Goal: Task Accomplishment & Management: Manage account settings

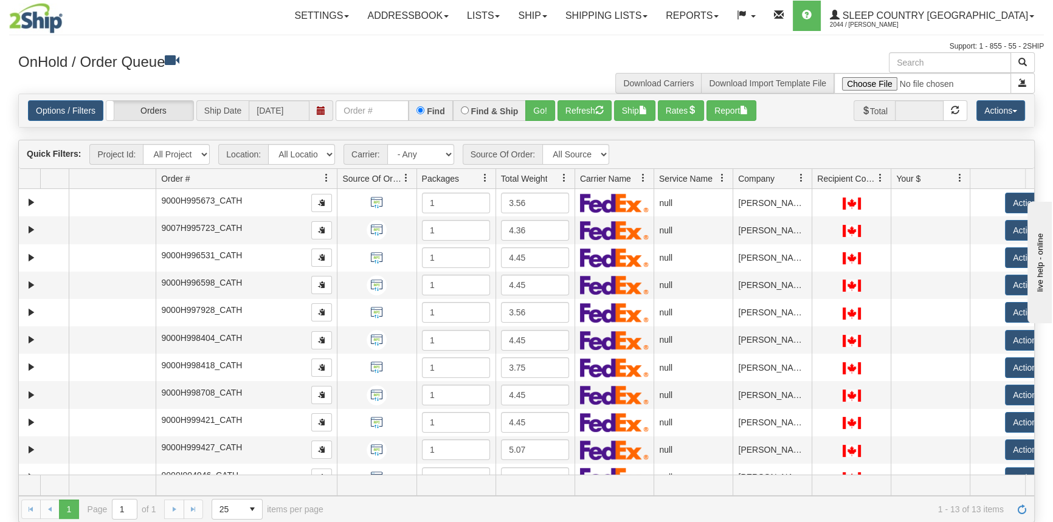
drag, startPoint x: 244, startPoint y: 176, endPoint x: 303, endPoint y: 176, distance: 58.4
click at [303, 176] on div "Aggregation Group Id Id Location Request Id Reply Id Order # Source Of Order Pa…" at bounding box center [522, 178] width 1007 height 19
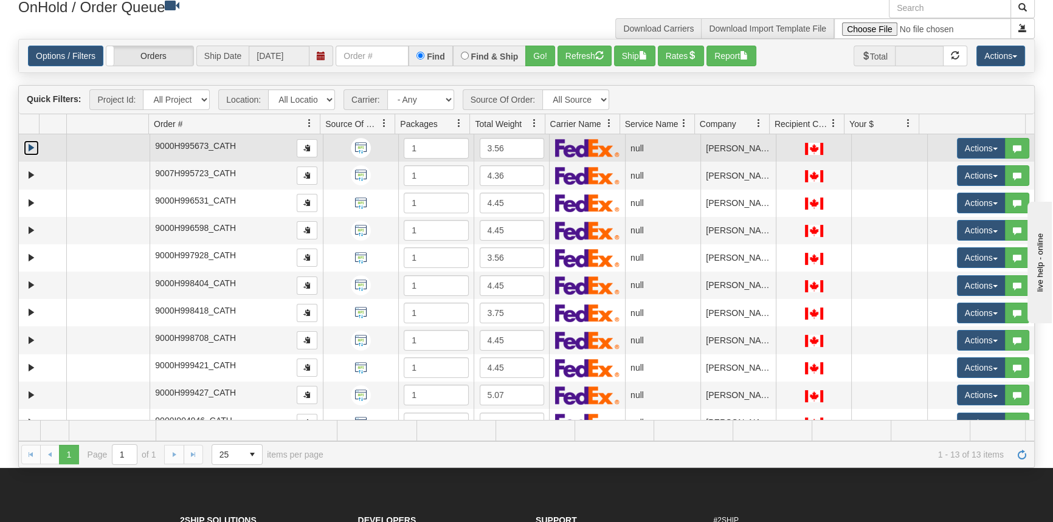
click at [36, 153] on link "Expand" at bounding box center [31, 147] width 15 height 15
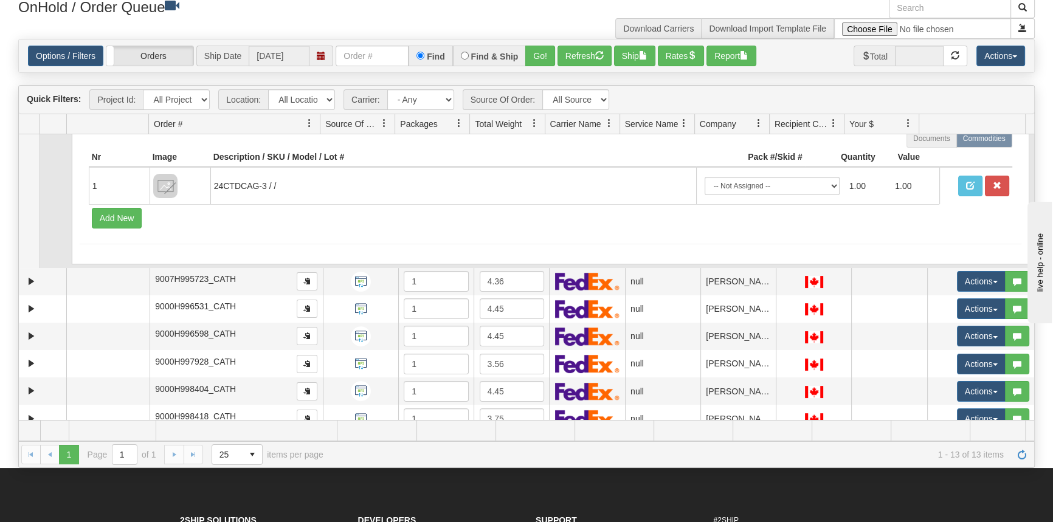
scroll to position [110, 0]
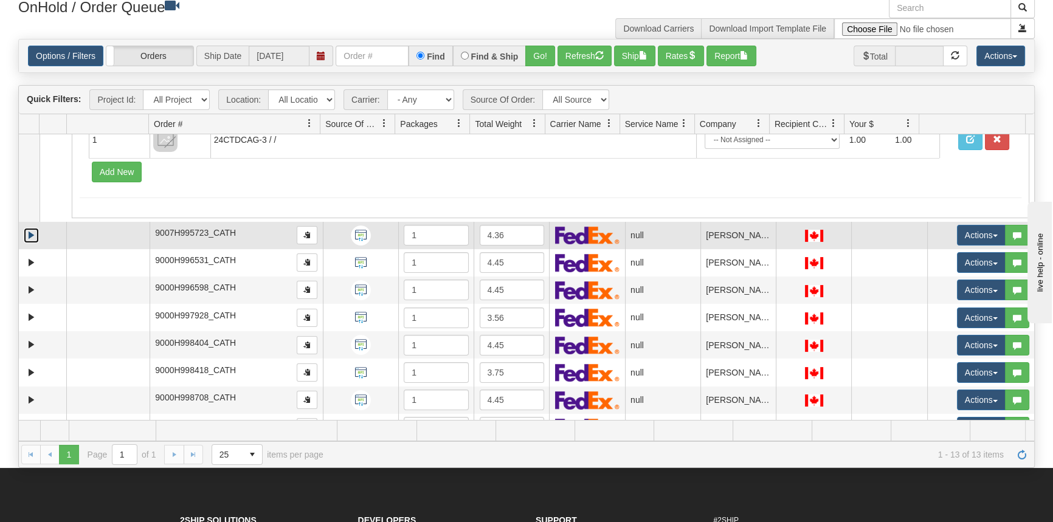
click at [33, 233] on link "Expand" at bounding box center [31, 235] width 15 height 15
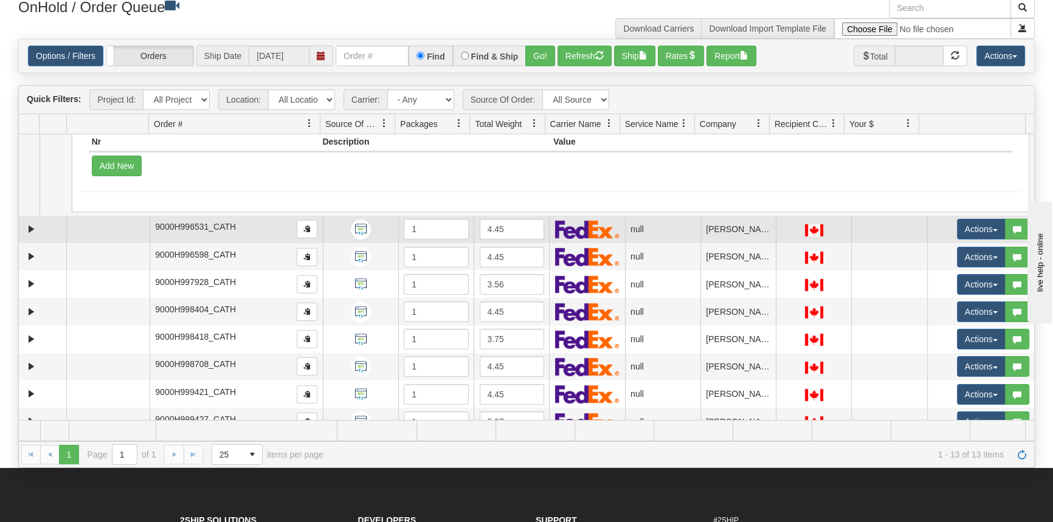
scroll to position [165, 0]
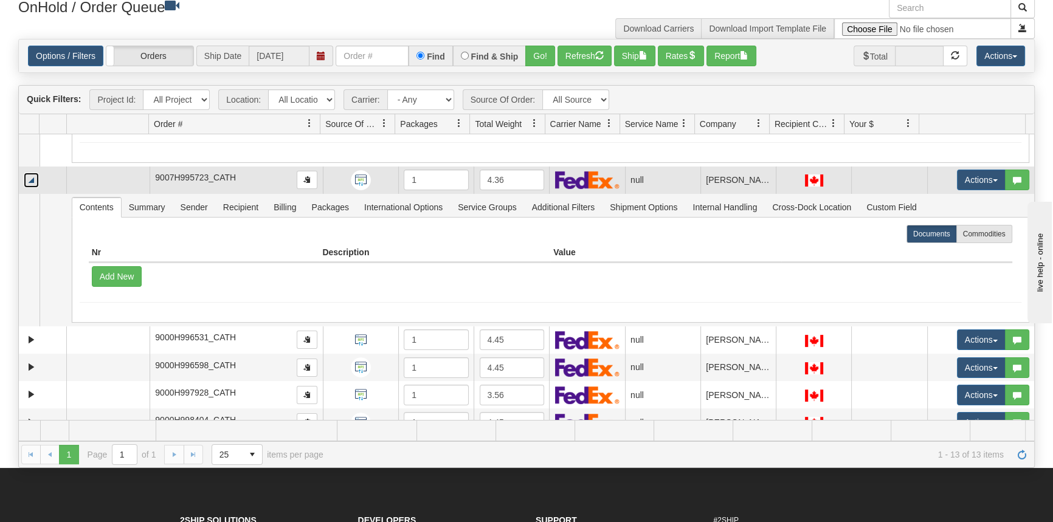
click at [33, 179] on link "Collapse" at bounding box center [31, 180] width 15 height 15
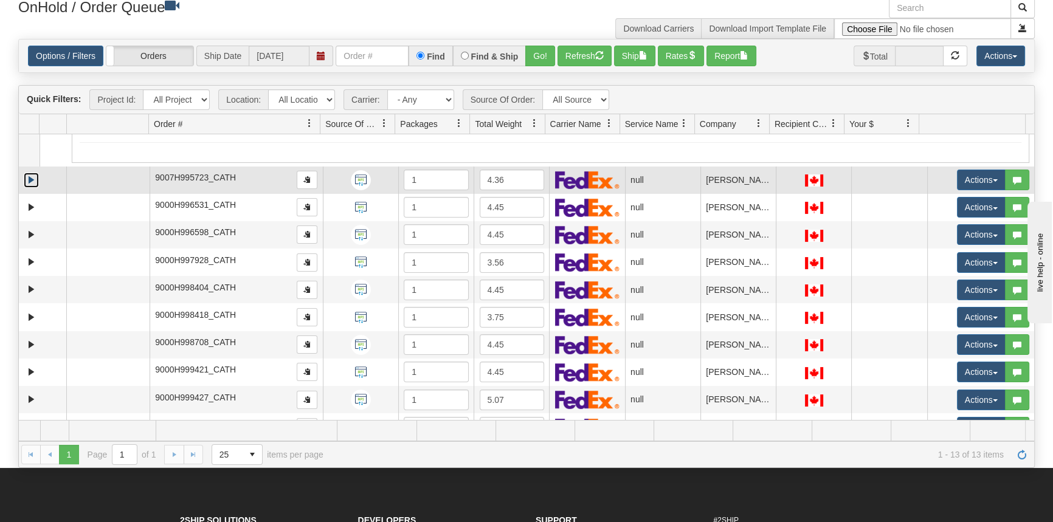
click at [33, 179] on link "Expand" at bounding box center [31, 180] width 15 height 15
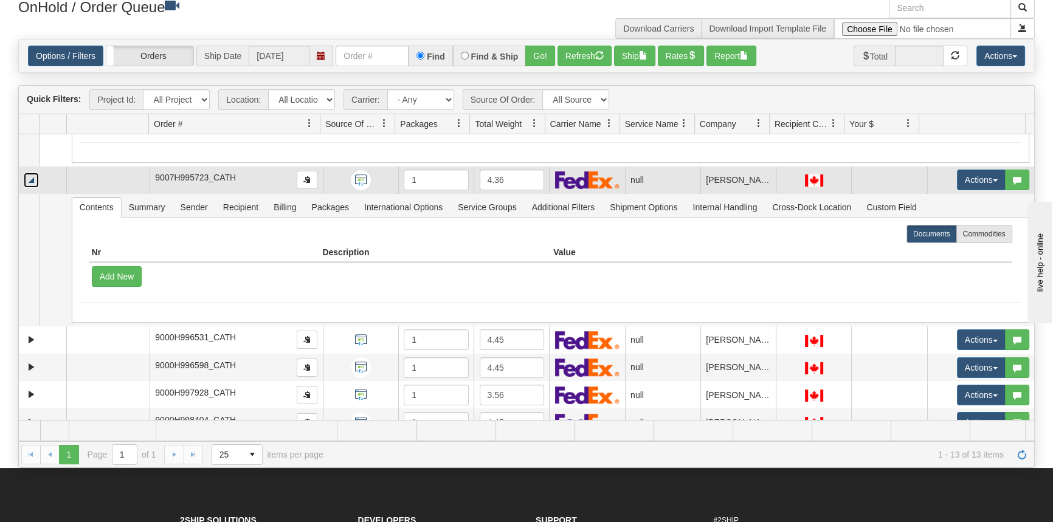
click at [33, 179] on link "Collapse" at bounding box center [31, 180] width 15 height 15
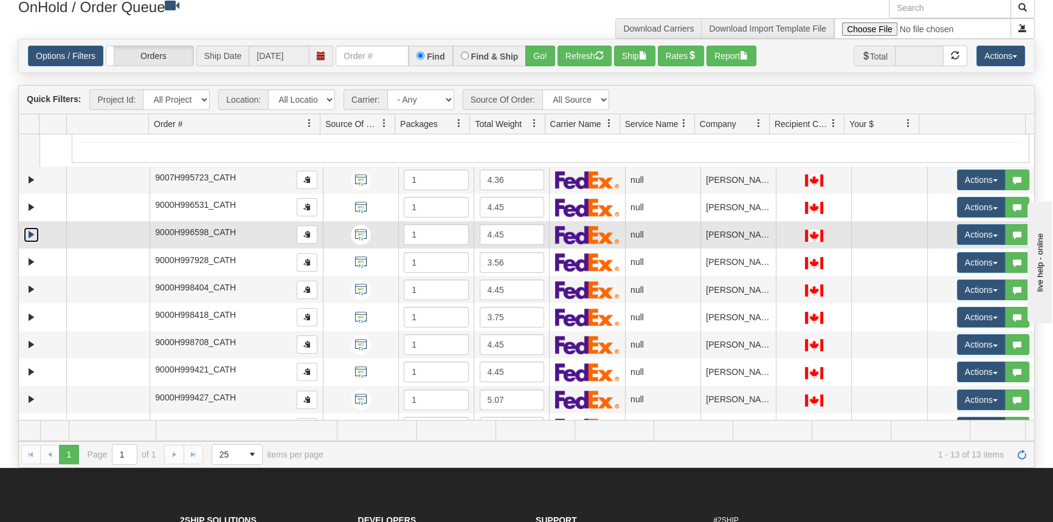
click at [31, 234] on link "Expand" at bounding box center [31, 234] width 15 height 15
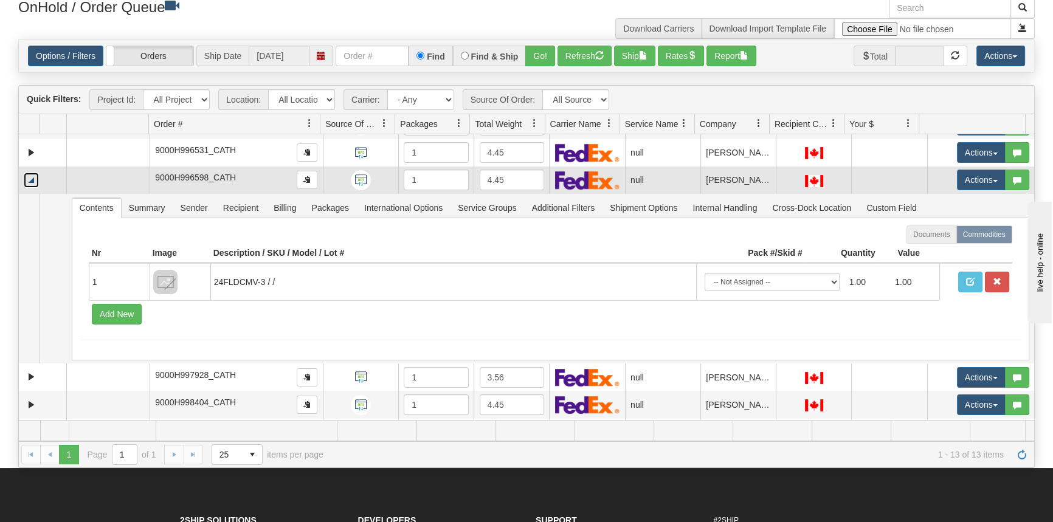
scroll to position [221, 0]
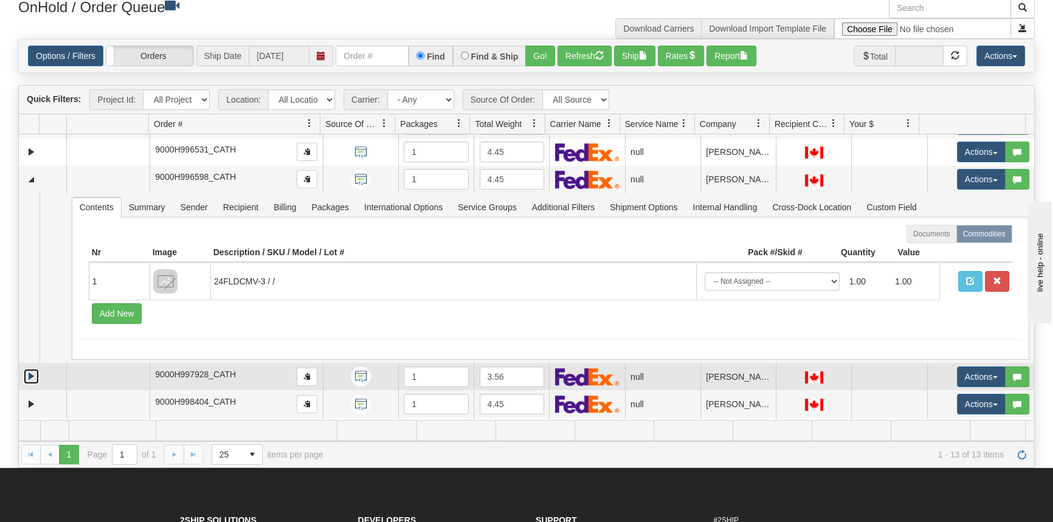
click at [32, 373] on link "Expand" at bounding box center [31, 376] width 15 height 15
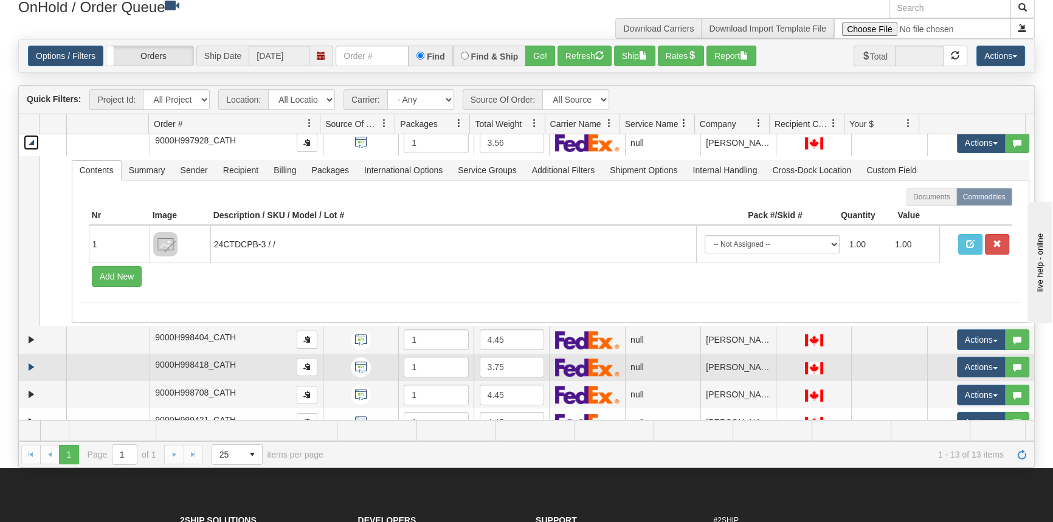
scroll to position [497, 0]
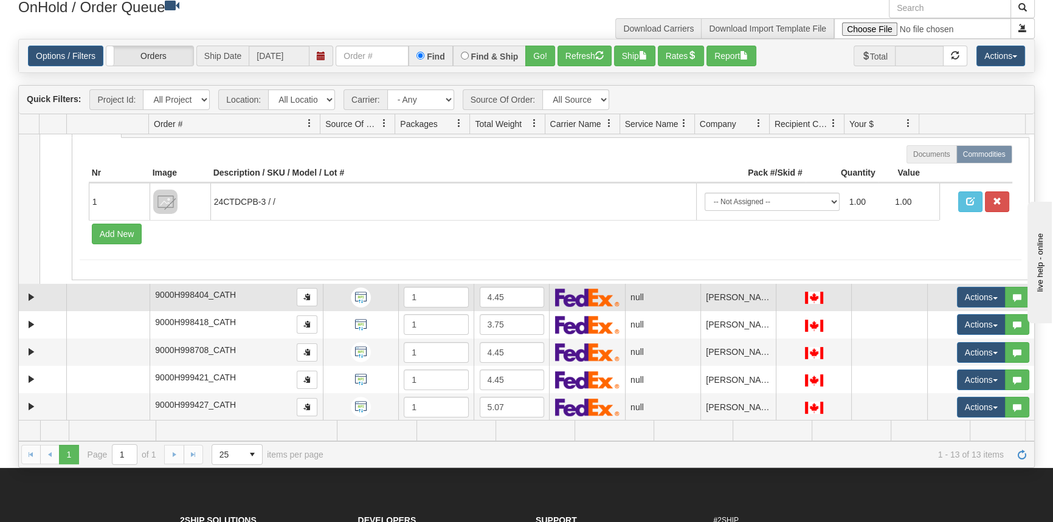
click at [22, 289] on td at bounding box center [42, 297] width 47 height 27
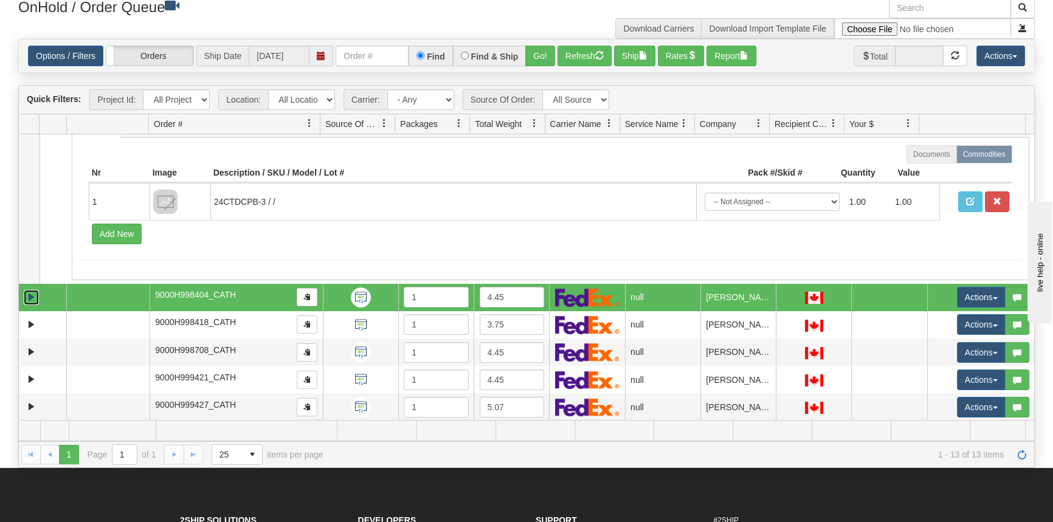
click at [24, 291] on link "Expand" at bounding box center [31, 297] width 15 height 15
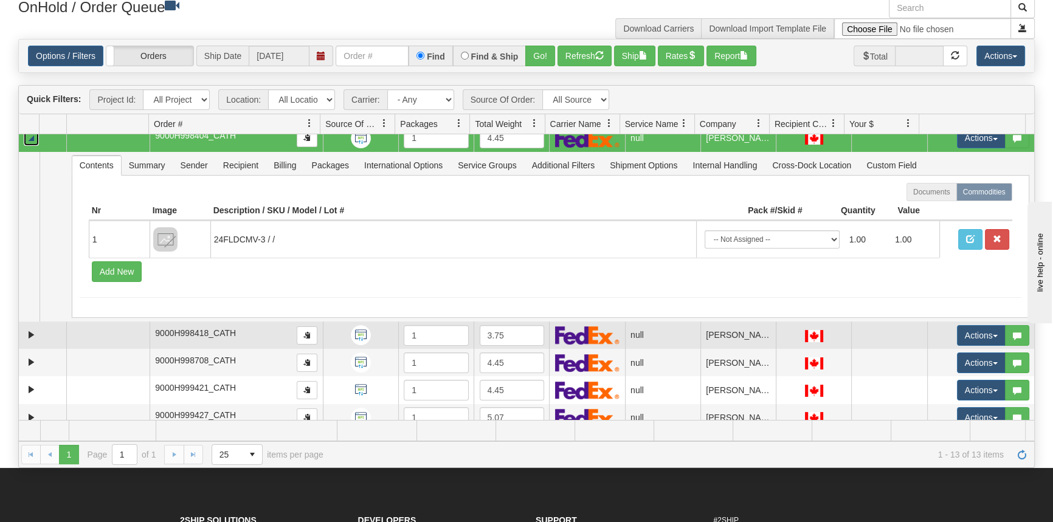
scroll to position [663, 0]
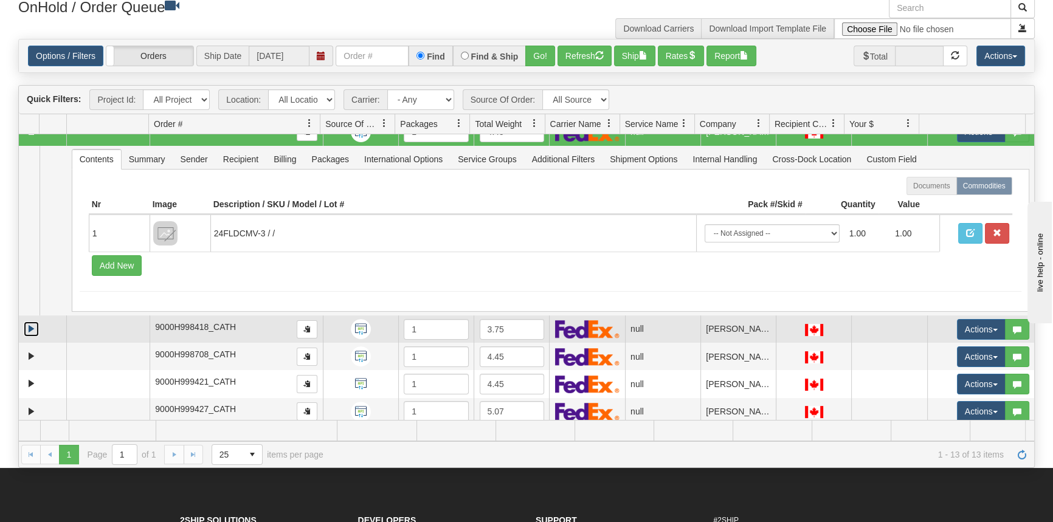
click at [33, 326] on link "Expand" at bounding box center [31, 329] width 15 height 15
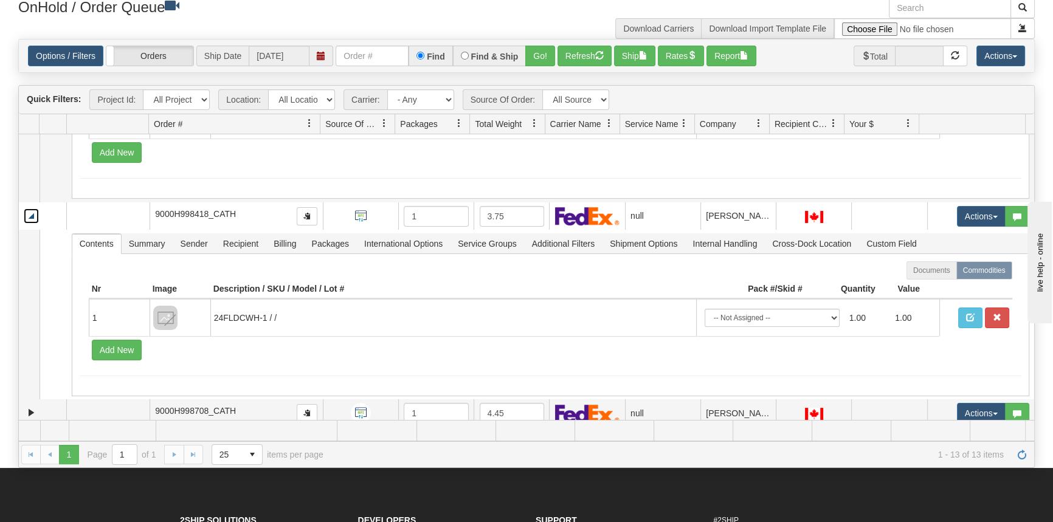
scroll to position [918, 0]
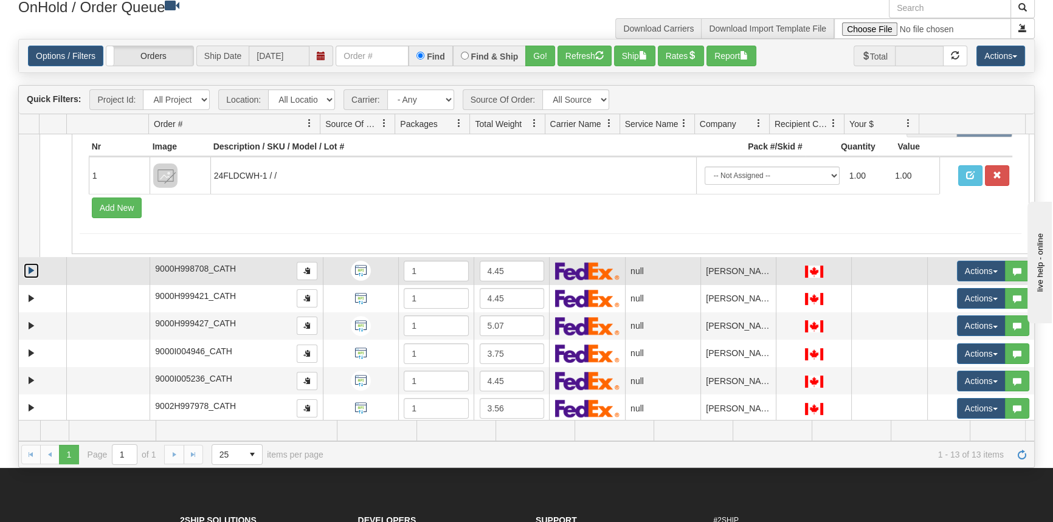
click at [33, 268] on link "Expand" at bounding box center [31, 270] width 15 height 15
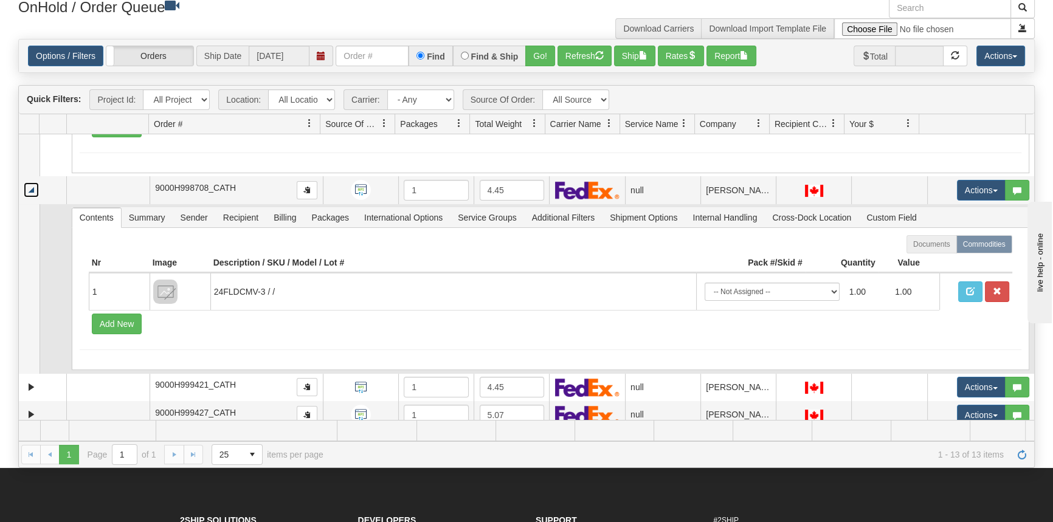
scroll to position [1007, 0]
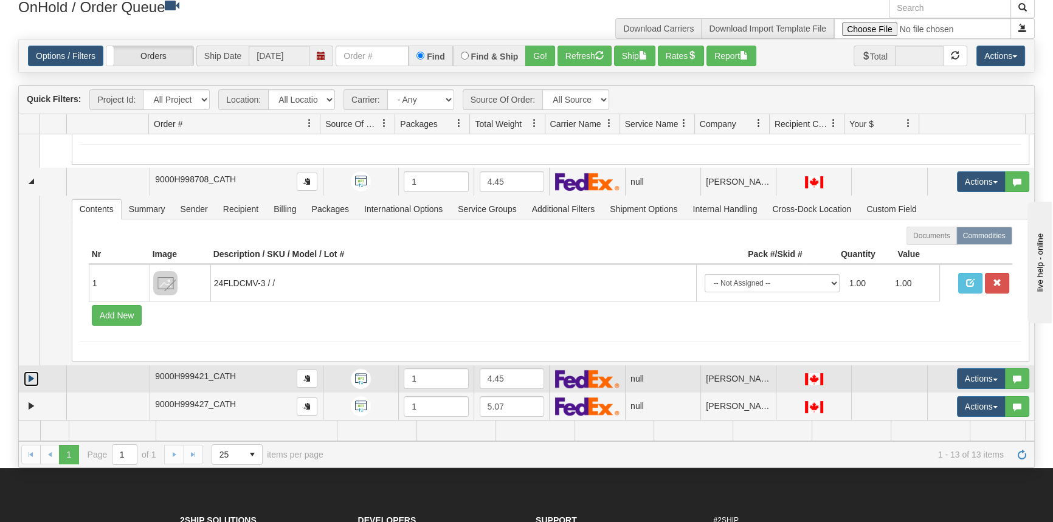
click at [32, 377] on link "Expand" at bounding box center [31, 378] width 15 height 15
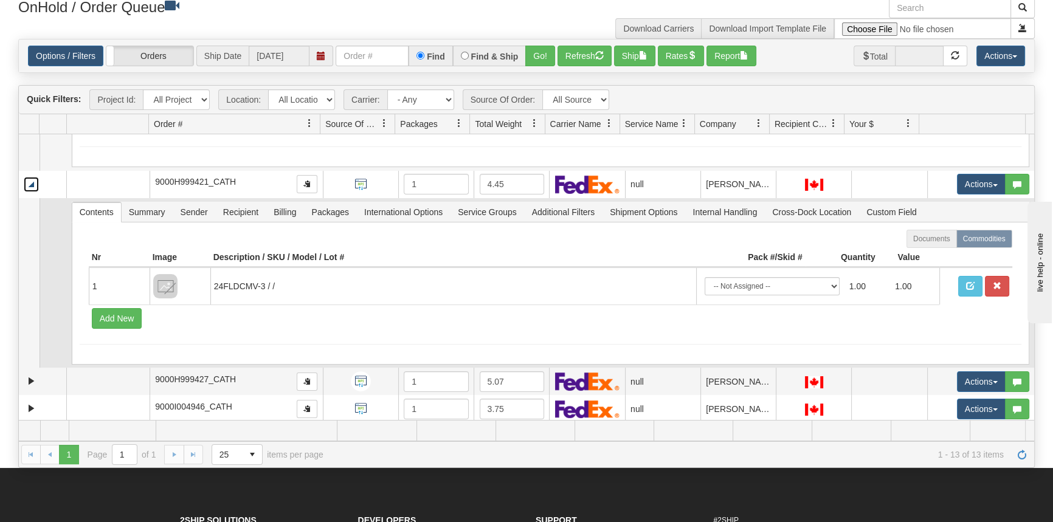
scroll to position [1256, 0]
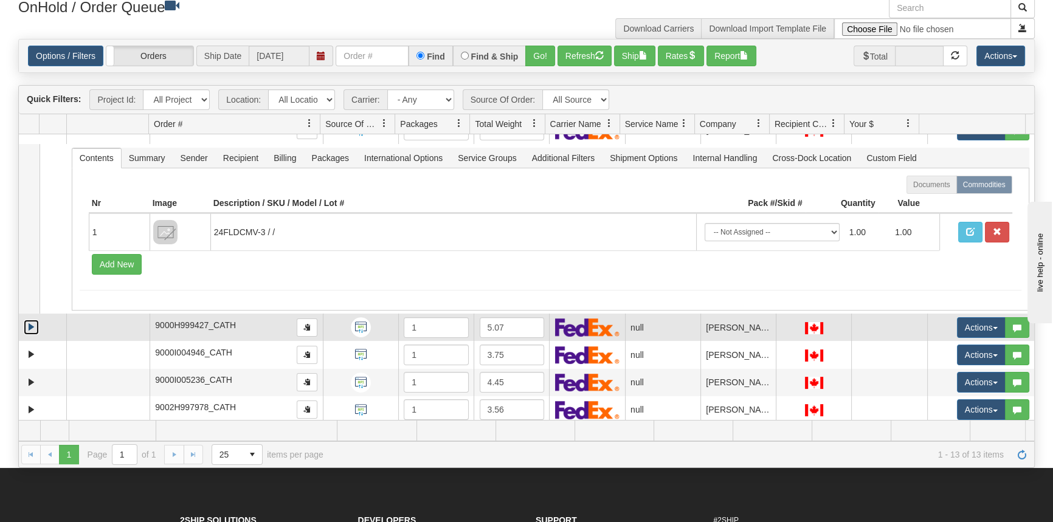
click at [25, 325] on link "Expand" at bounding box center [31, 327] width 15 height 15
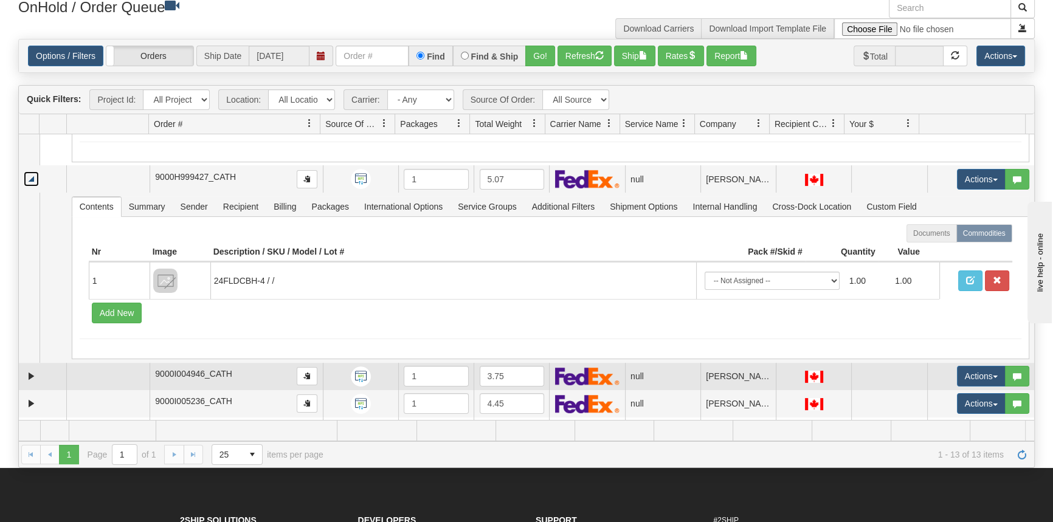
scroll to position [1426, 0]
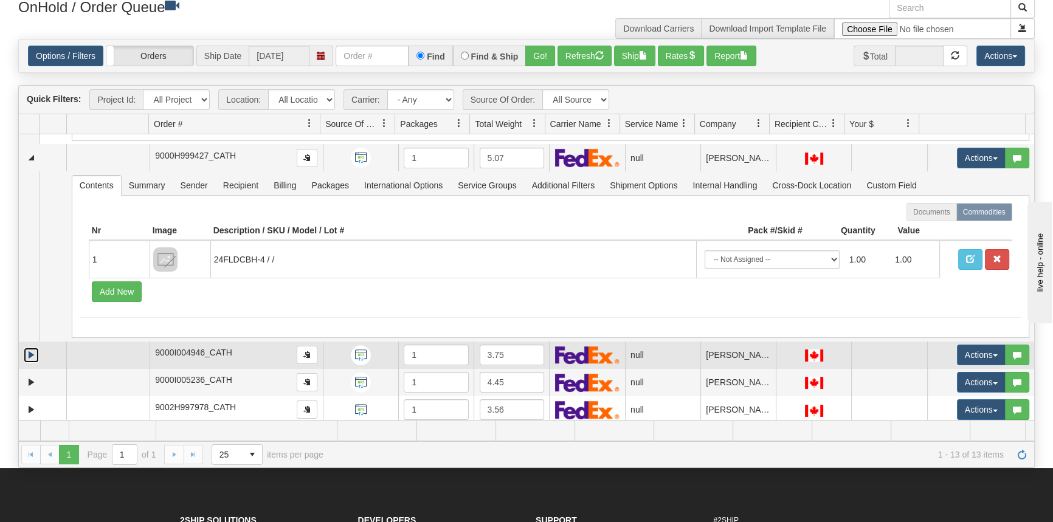
click at [33, 348] on link "Expand" at bounding box center [31, 355] width 15 height 15
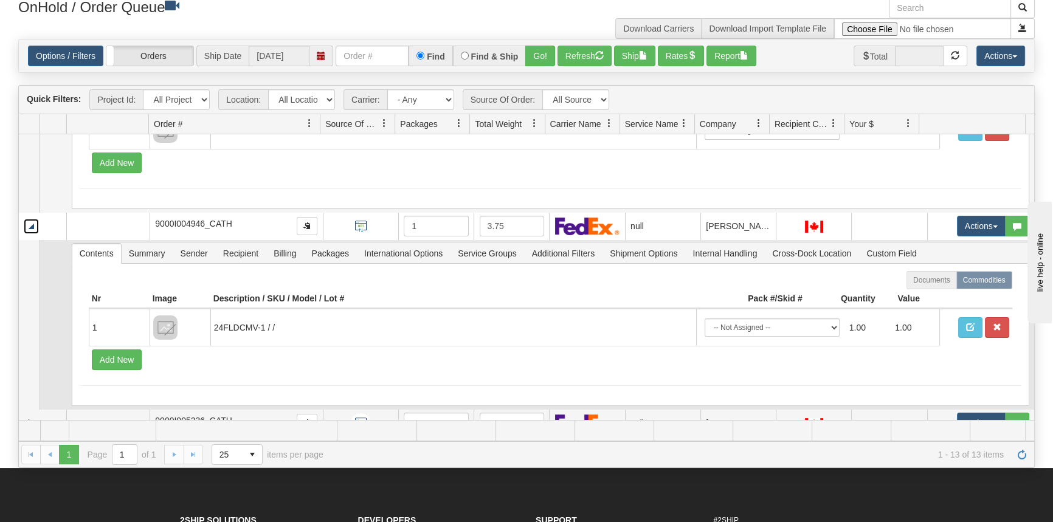
scroll to position [1595, 0]
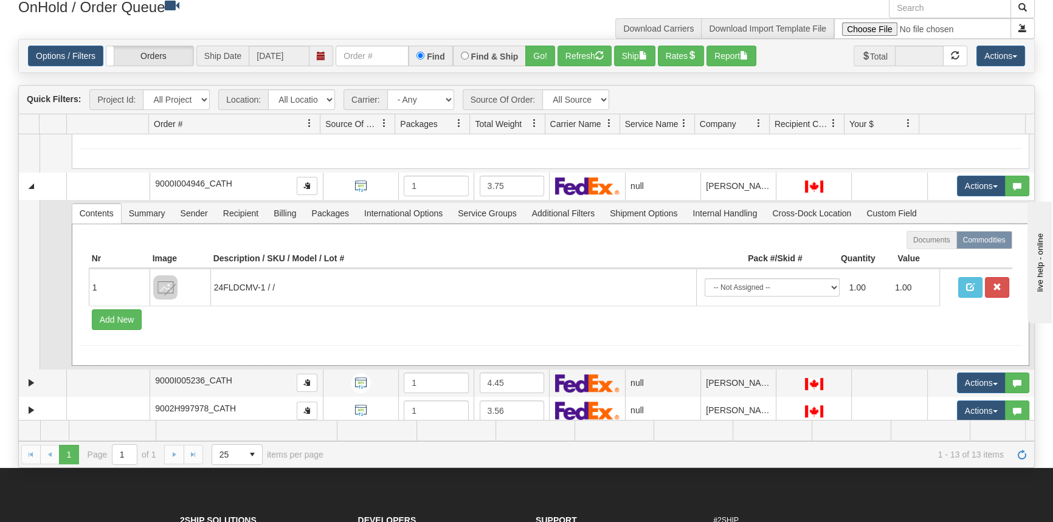
click at [303, 345] on hr at bounding box center [551, 345] width 942 height 1
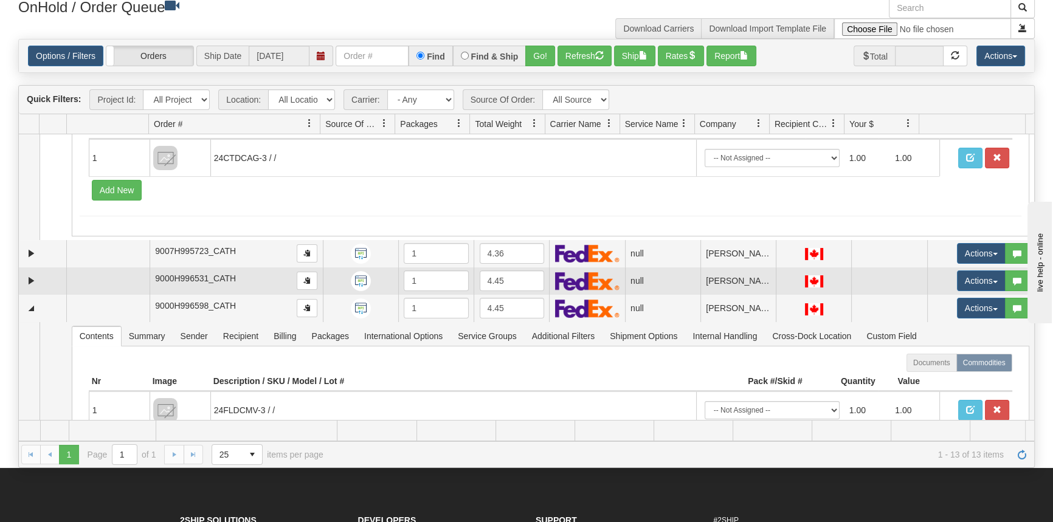
scroll to position [165, 0]
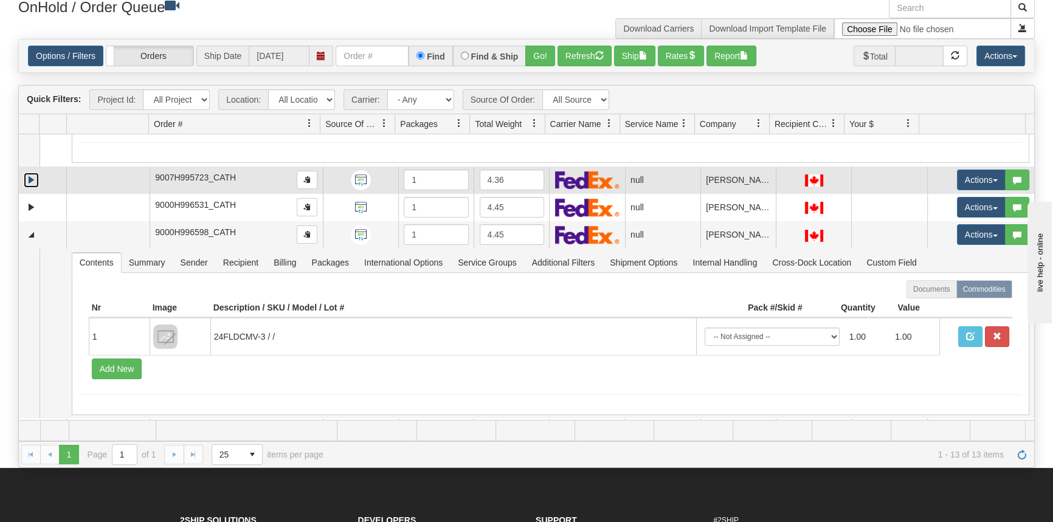
click at [30, 178] on link "Expand" at bounding box center [31, 180] width 15 height 15
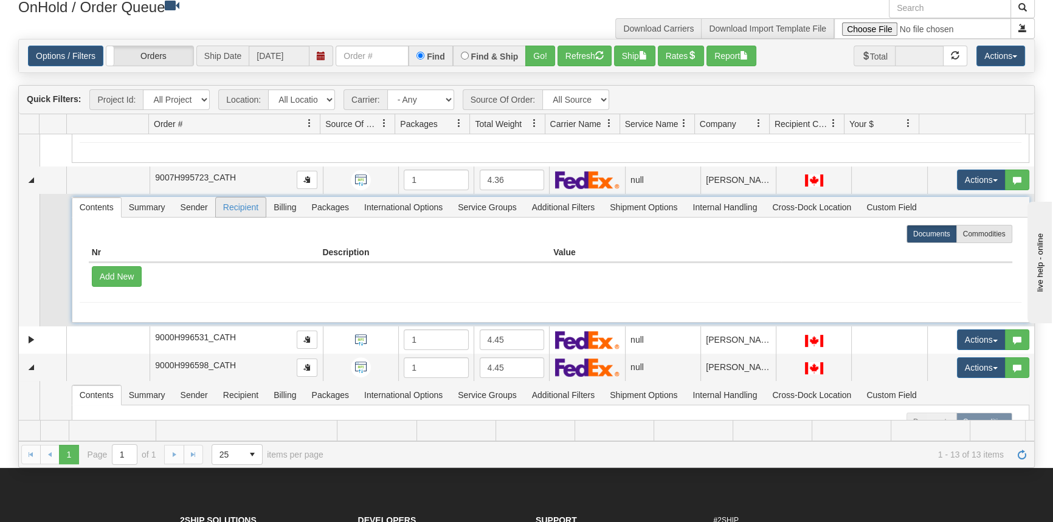
click at [258, 205] on span "Recipient" at bounding box center [241, 207] width 50 height 19
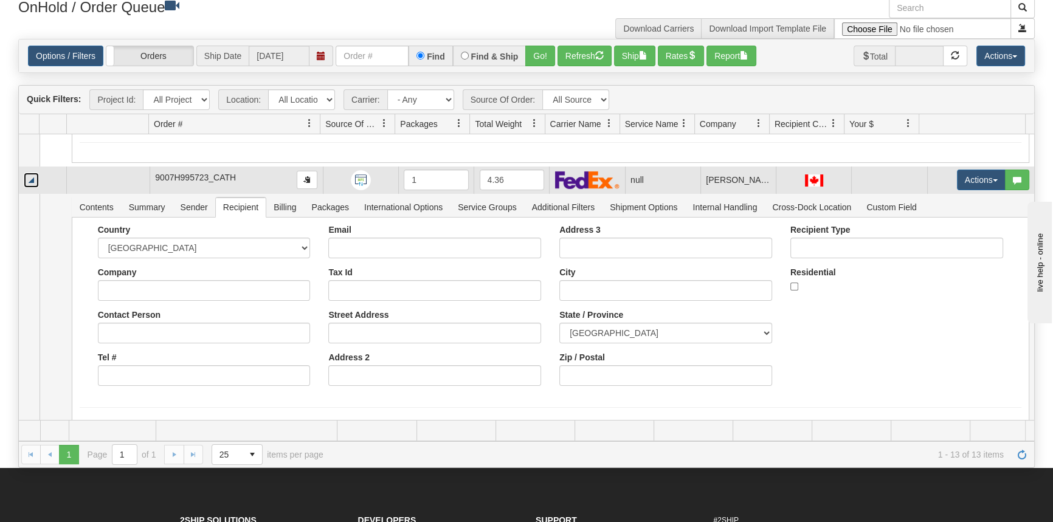
click at [29, 179] on link "Collapse" at bounding box center [31, 180] width 15 height 15
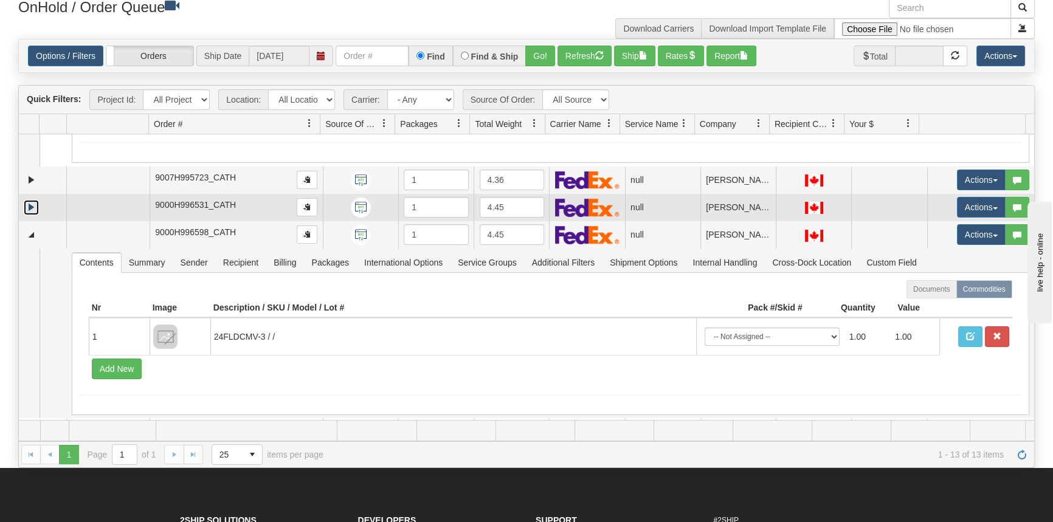
click at [35, 203] on link "Expand" at bounding box center [31, 207] width 15 height 15
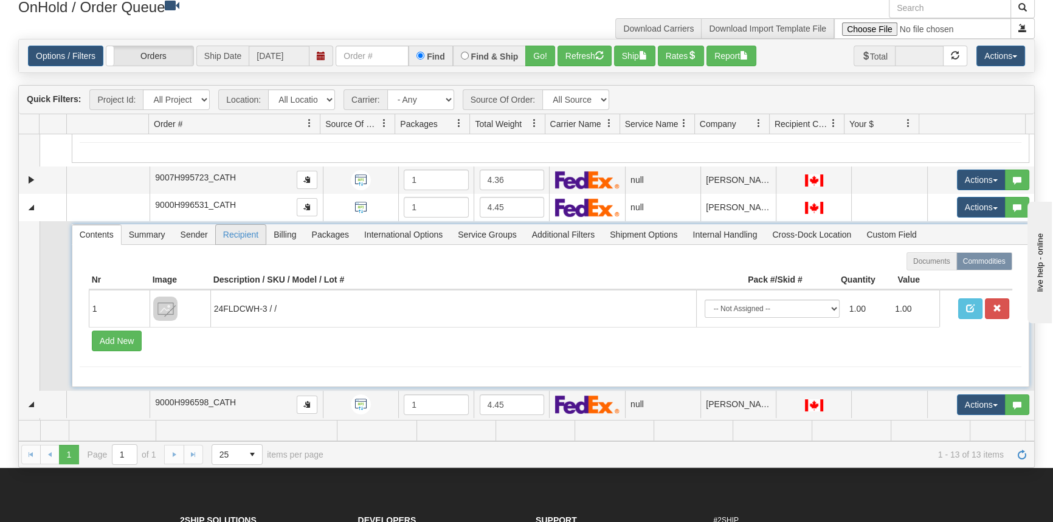
click at [240, 233] on span "Recipient" at bounding box center [241, 234] width 50 height 19
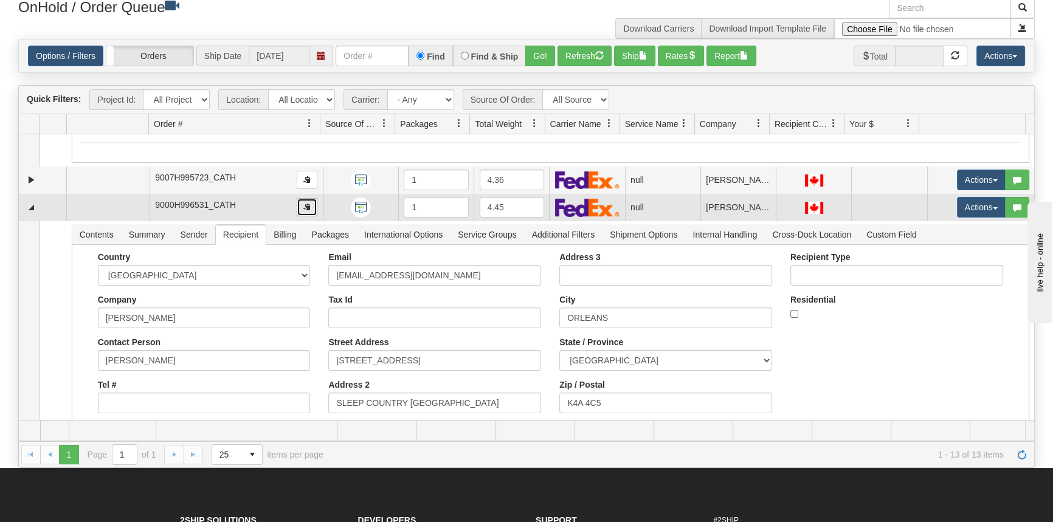
click at [303, 211] on button "button" at bounding box center [307, 207] width 21 height 18
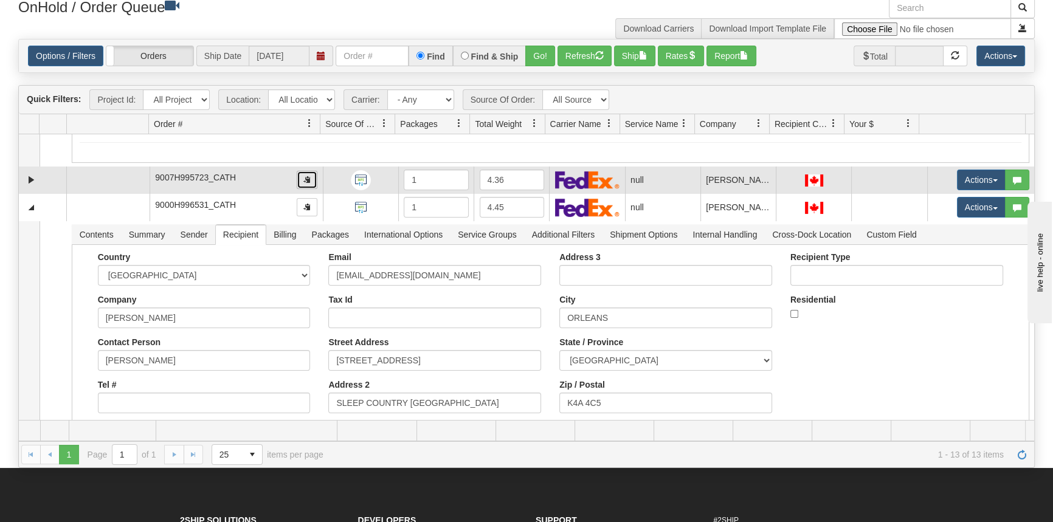
click at [299, 176] on button "button" at bounding box center [307, 180] width 21 height 18
click at [24, 175] on link "Expand" at bounding box center [31, 180] width 15 height 15
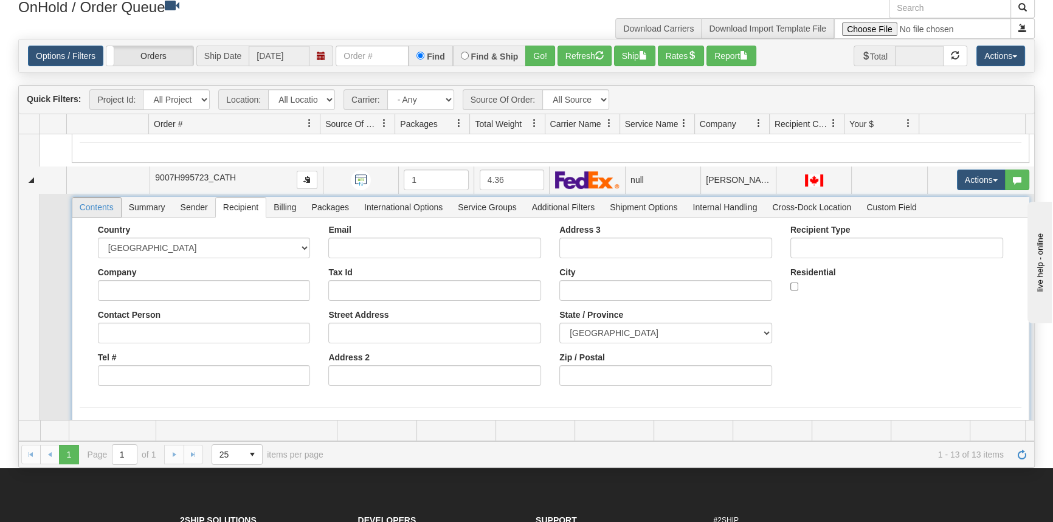
click at [108, 213] on span "Contents" at bounding box center [96, 207] width 49 height 19
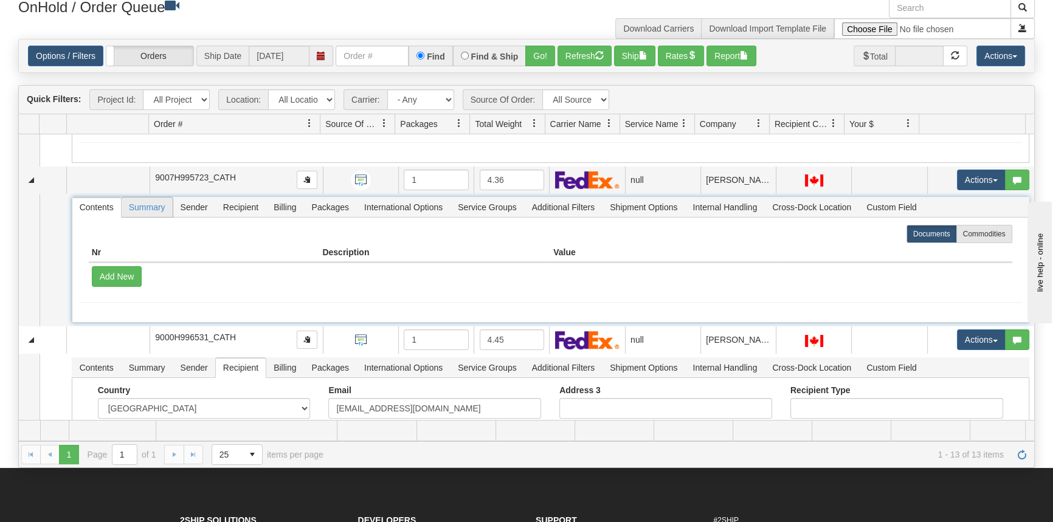
click at [165, 207] on span "Summary" at bounding box center [147, 207] width 51 height 19
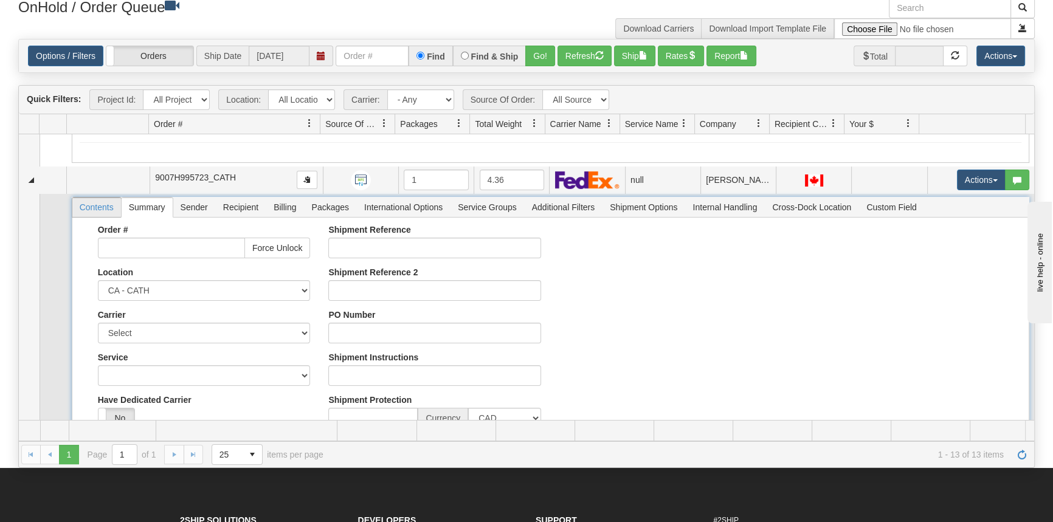
click at [102, 206] on span "Contents" at bounding box center [96, 207] width 49 height 19
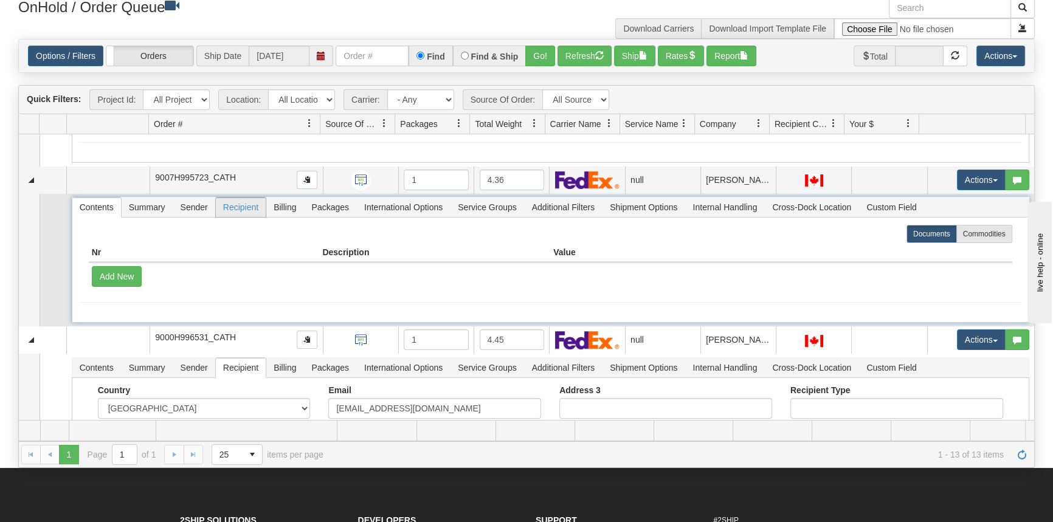
click at [238, 206] on span "Recipient" at bounding box center [241, 207] width 50 height 19
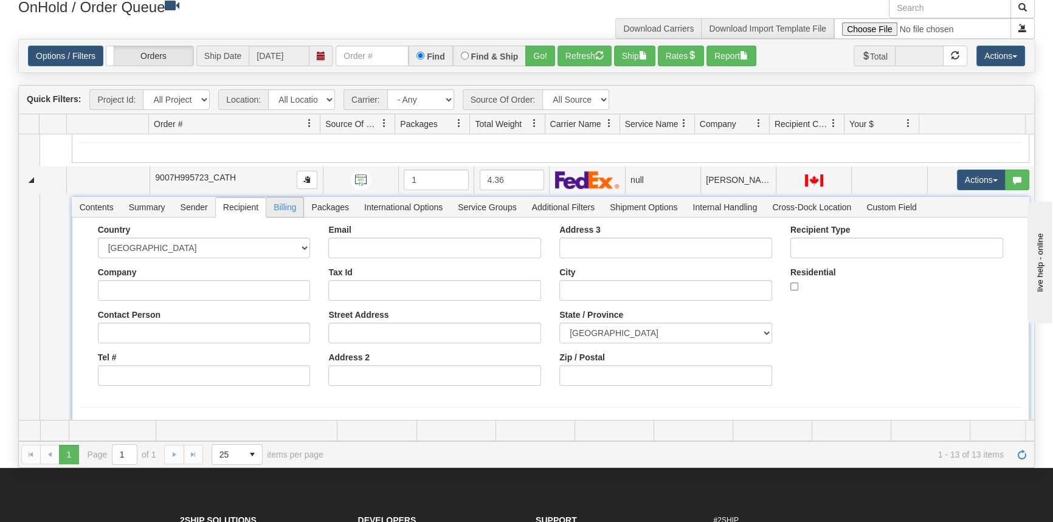
click at [296, 207] on span "Billing" at bounding box center [284, 207] width 37 height 19
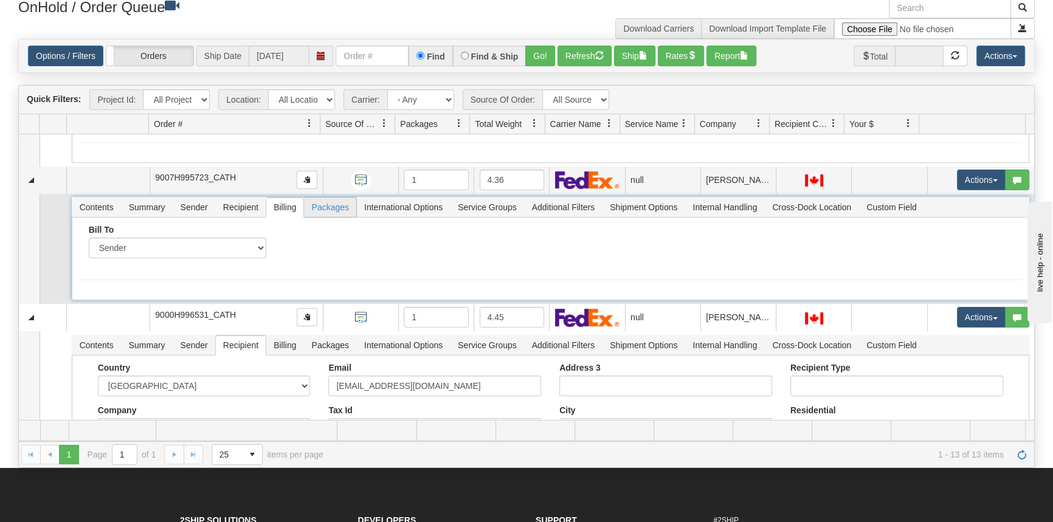
click at [330, 203] on span "Packages" at bounding box center [330, 207] width 52 height 19
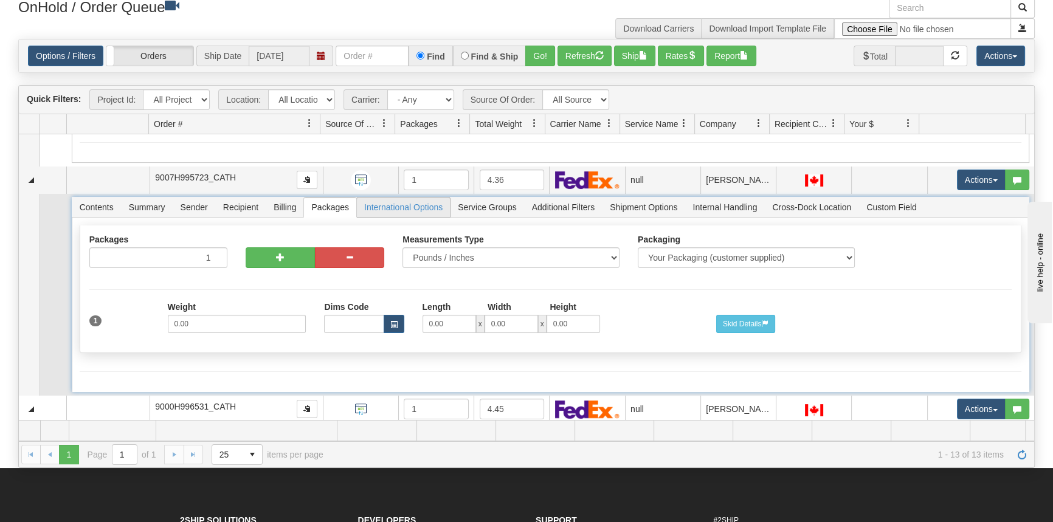
click at [437, 207] on span "International Options" at bounding box center [403, 207] width 93 height 19
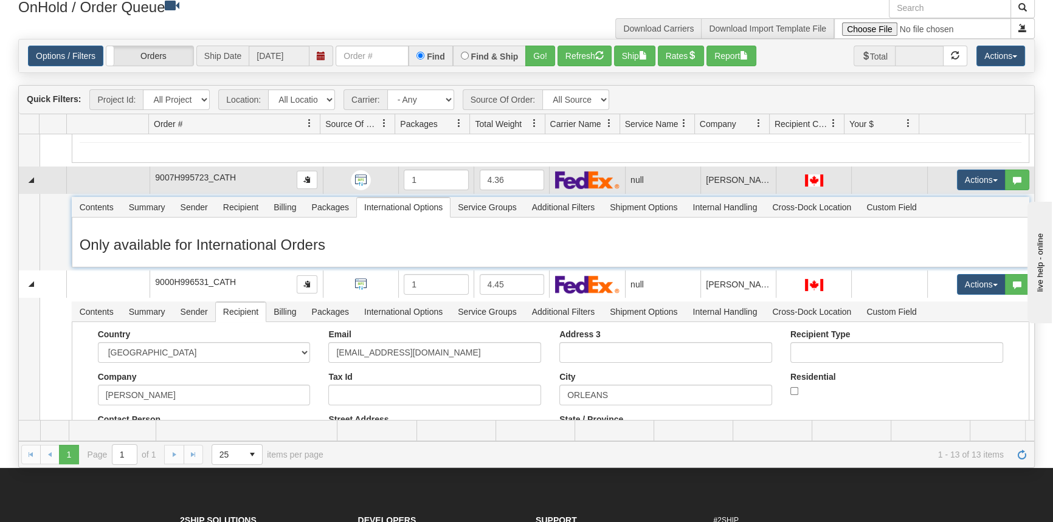
click at [732, 179] on td "[PERSON_NAME]" at bounding box center [737, 180] width 75 height 27
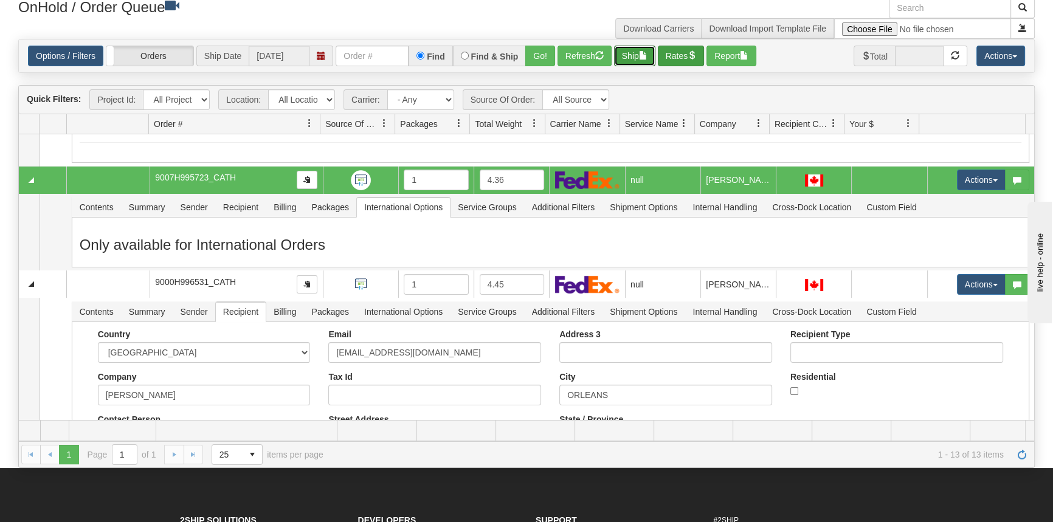
drag, startPoint x: 656, startPoint y: 55, endPoint x: 688, endPoint y: 53, distance: 32.3
click at [688, 53] on div "Options / Filters Group Shipments Orders Ship Date [DATE] Find Find & Ship Go! …" at bounding box center [526, 56] width 997 height 21
click at [689, 53] on button "Rates" at bounding box center [681, 56] width 47 height 21
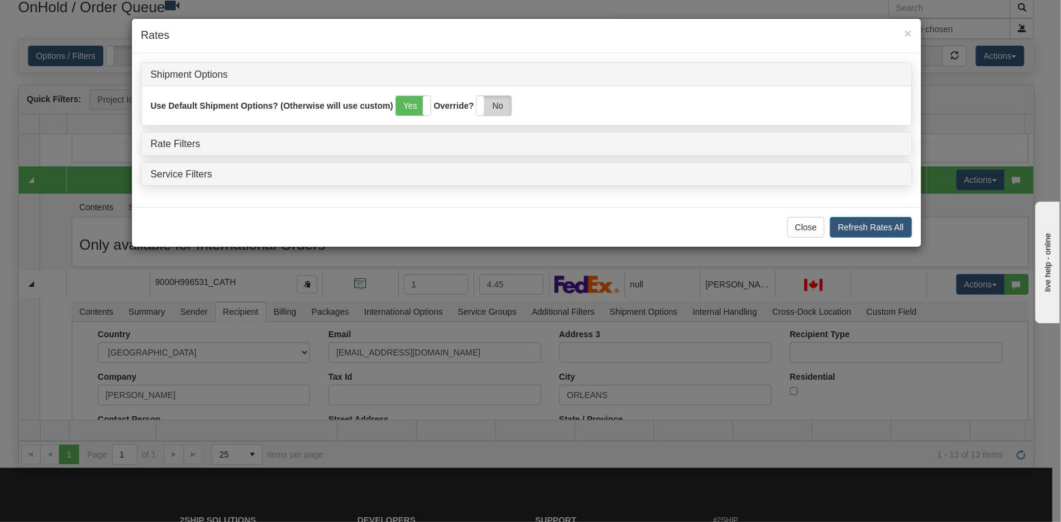
click at [509, 105] on label "No" at bounding box center [494, 105] width 35 height 19
click at [196, 148] on h4 "Rate Filters" at bounding box center [526, 144] width 751 height 11
click at [182, 143] on link "Rate Filters" at bounding box center [176, 144] width 50 height 10
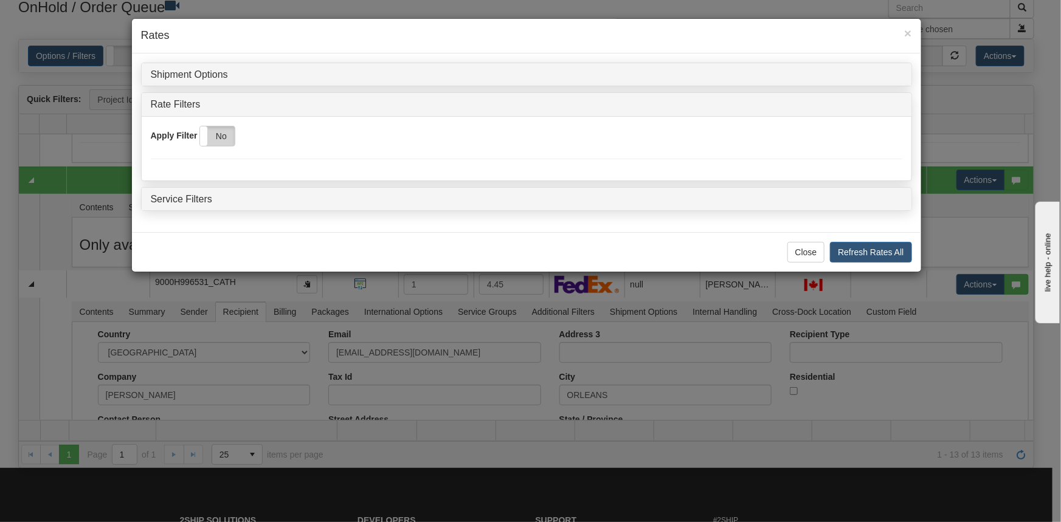
click at [221, 136] on label "No" at bounding box center [217, 135] width 35 height 19
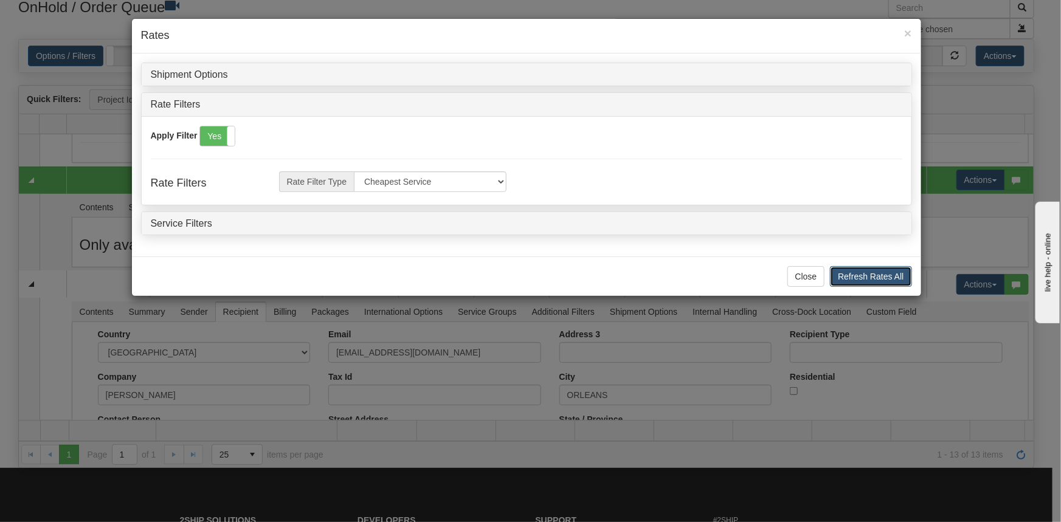
click at [879, 274] on button "Refresh Rates All" at bounding box center [870, 276] width 81 height 21
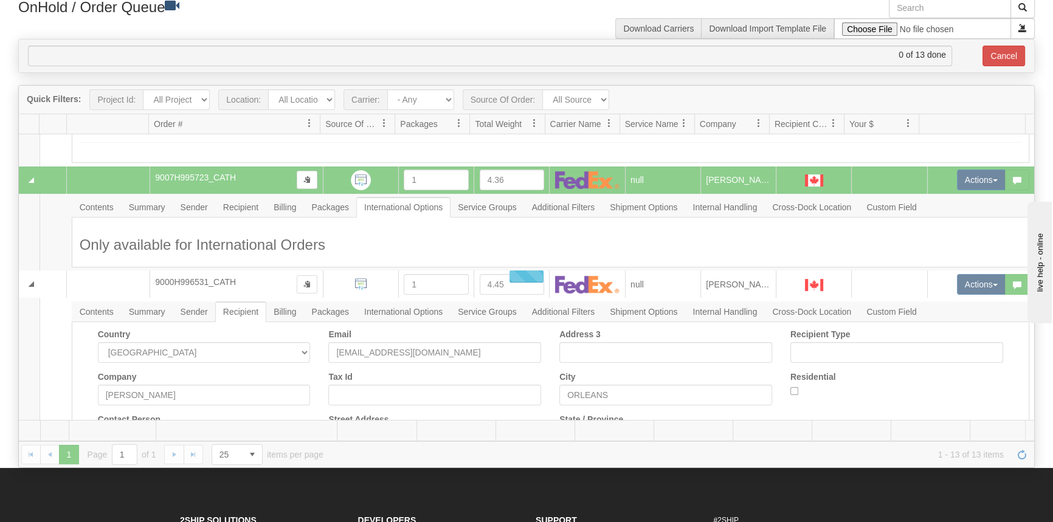
click at [553, 237] on div at bounding box center [526, 277] width 1015 height 382
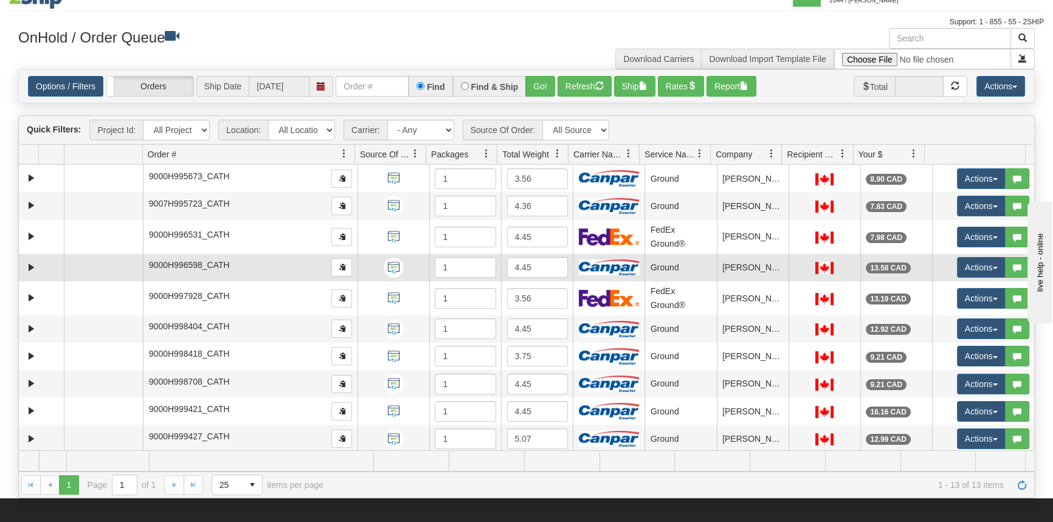
scroll to position [0, 0]
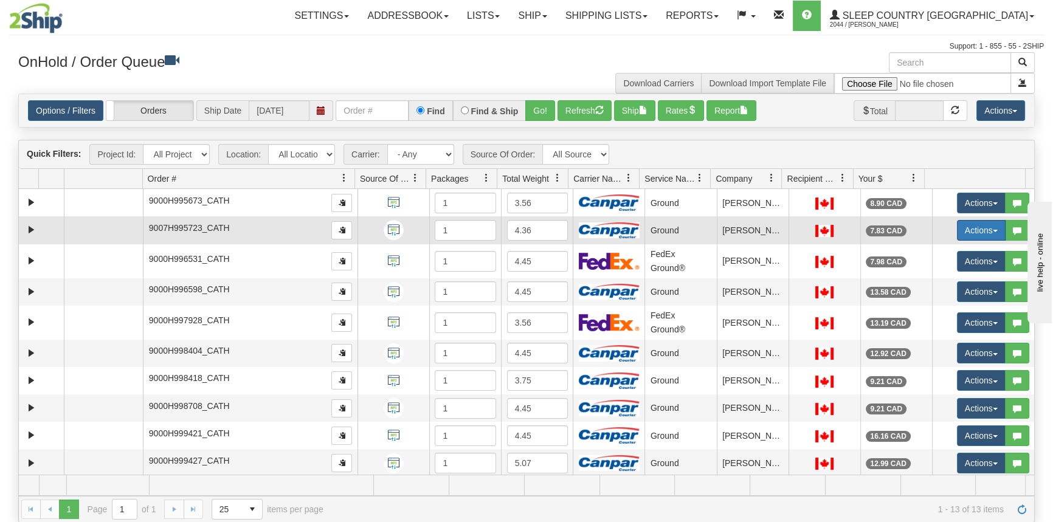
click at [969, 234] on button "Actions" at bounding box center [981, 230] width 49 height 21
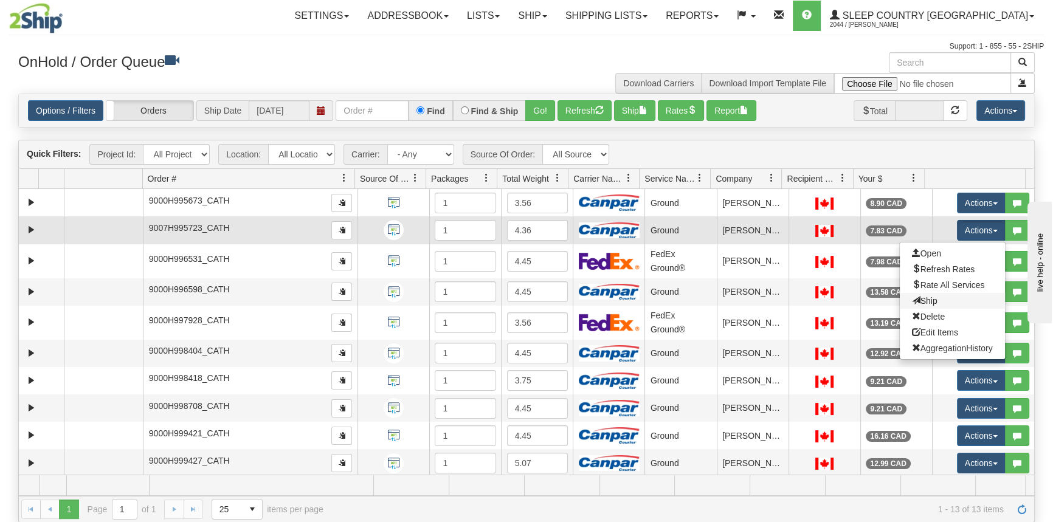
click at [945, 305] on link "Ship" at bounding box center [952, 301] width 105 height 16
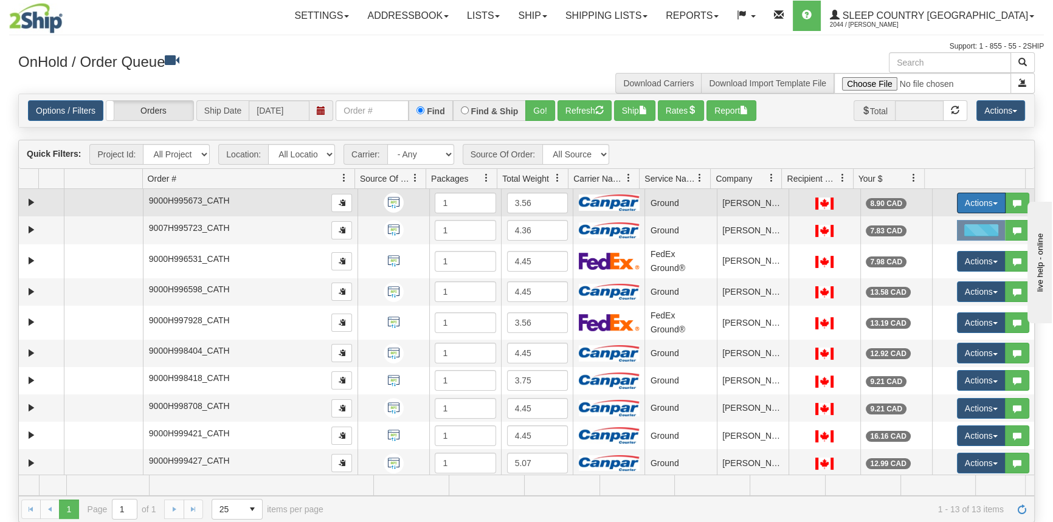
drag, startPoint x: 972, startPoint y: 201, endPoint x: 969, endPoint y: 230, distance: 29.9
click at [972, 202] on button "Actions" at bounding box center [981, 203] width 49 height 21
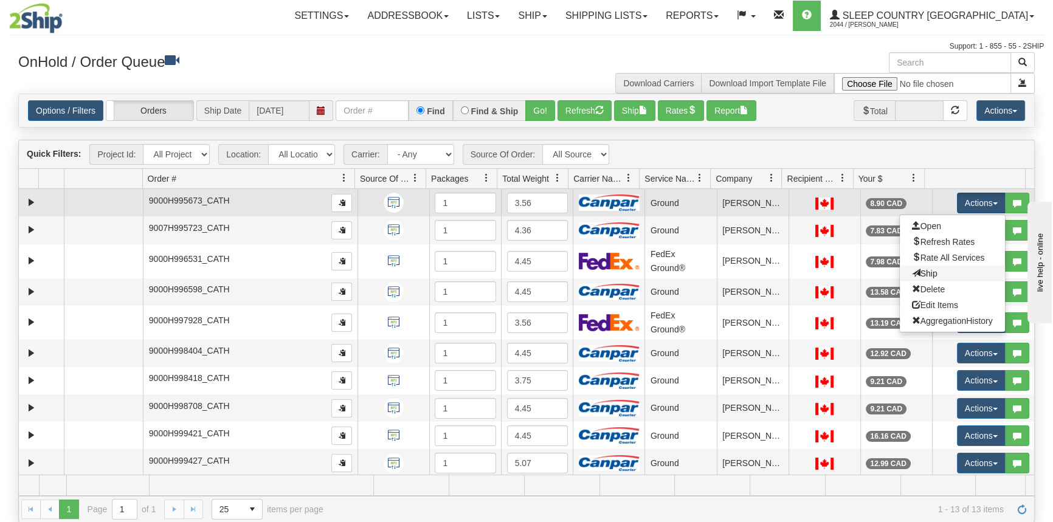
click at [961, 272] on link "Ship" at bounding box center [952, 274] width 105 height 16
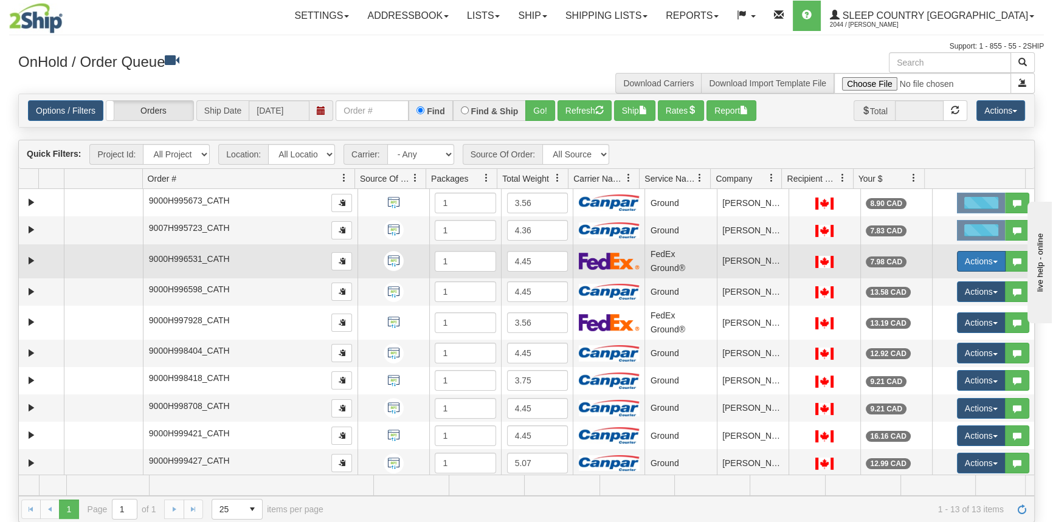
click at [967, 257] on button "Actions" at bounding box center [981, 261] width 49 height 21
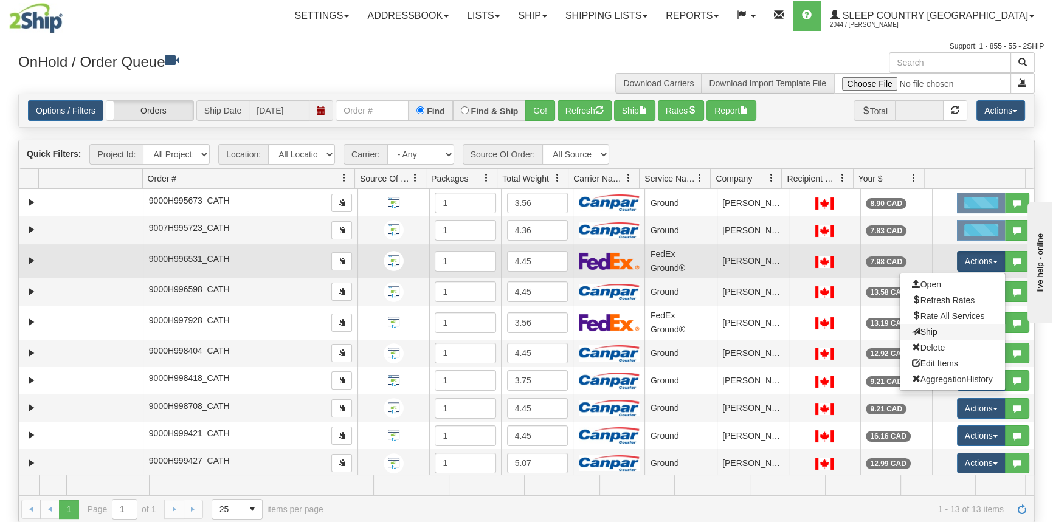
click at [959, 328] on link "Ship" at bounding box center [952, 332] width 105 height 16
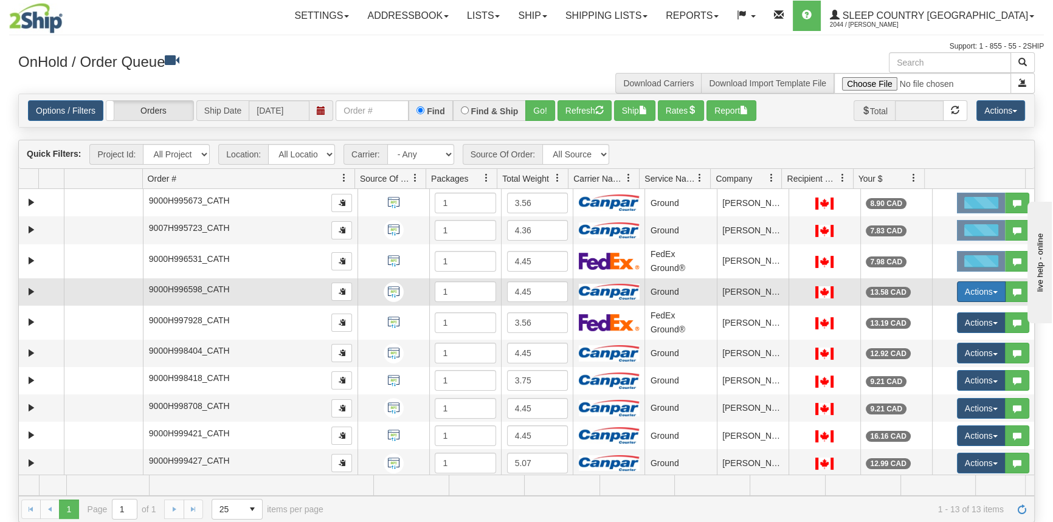
click at [973, 291] on button "Actions" at bounding box center [981, 291] width 49 height 21
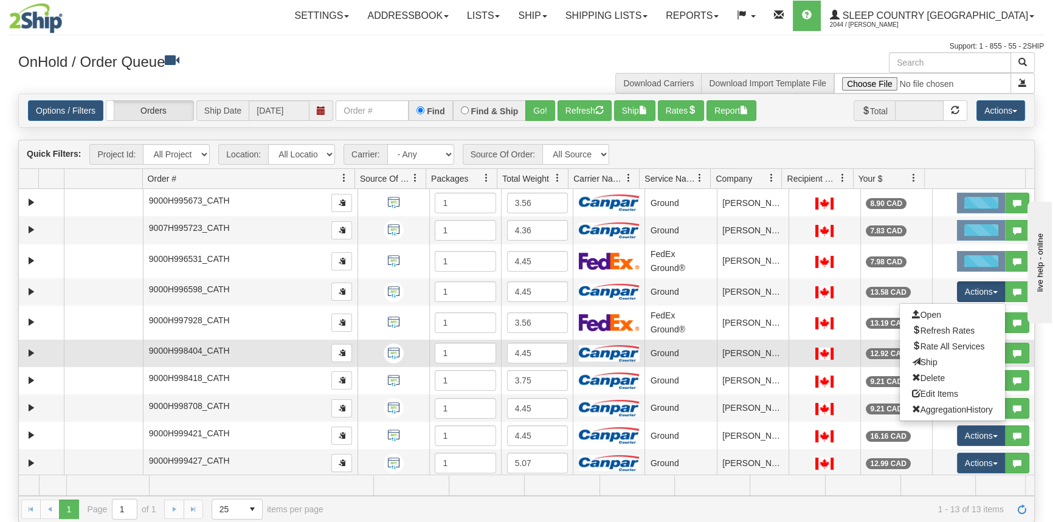
click at [951, 367] on link "Ship" at bounding box center [952, 362] width 105 height 16
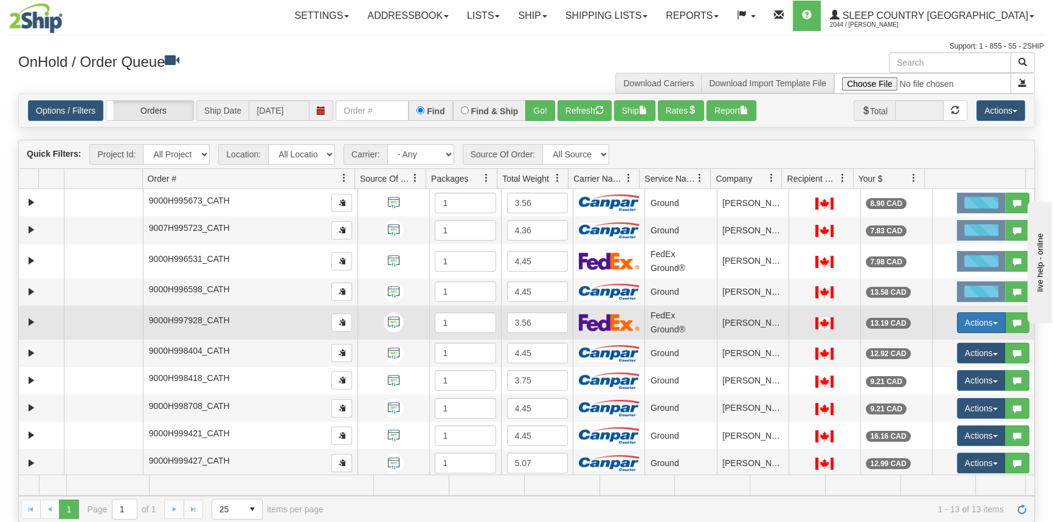
click at [973, 322] on button "Actions" at bounding box center [981, 323] width 49 height 21
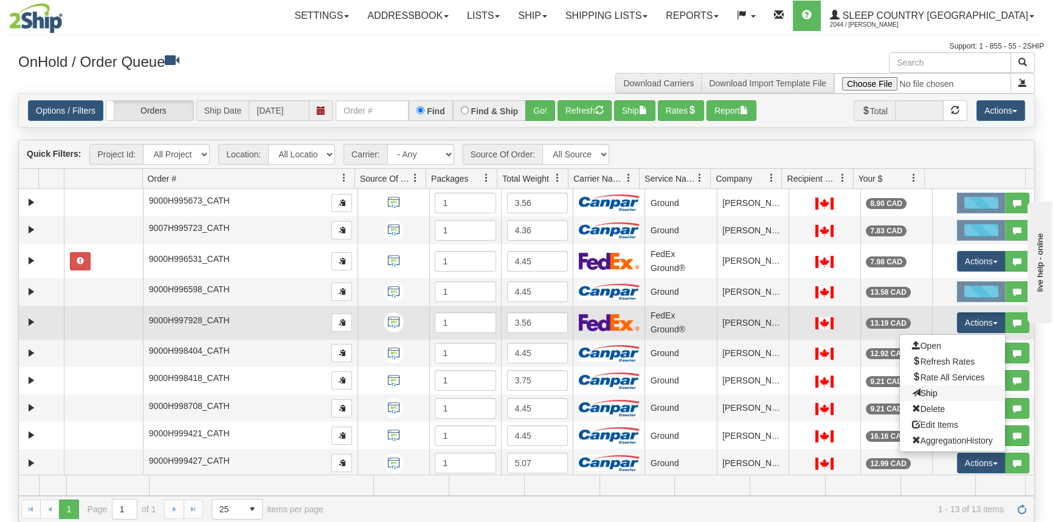
click at [948, 394] on link "Ship" at bounding box center [952, 393] width 105 height 16
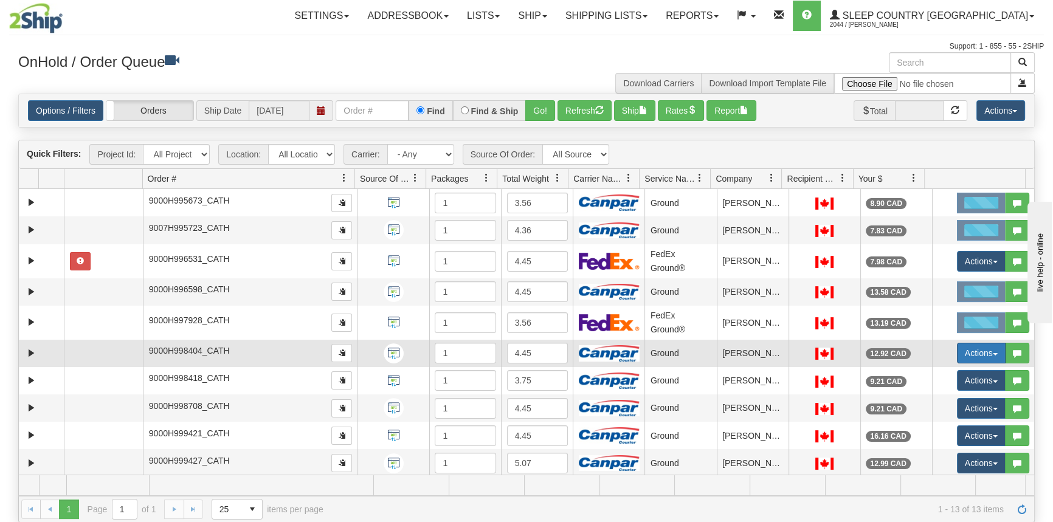
click at [967, 352] on button "Actions" at bounding box center [981, 353] width 49 height 21
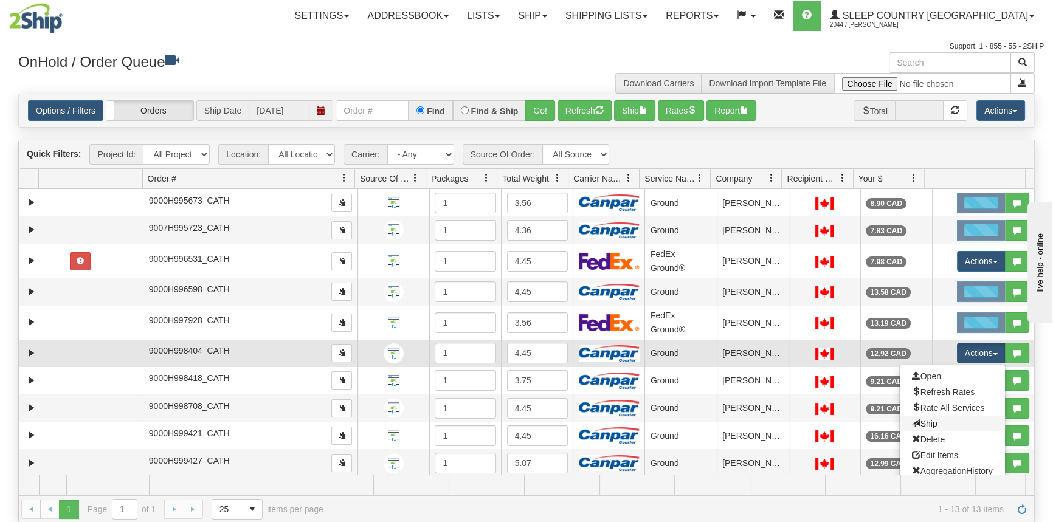
click at [947, 426] on link "Ship" at bounding box center [952, 424] width 105 height 16
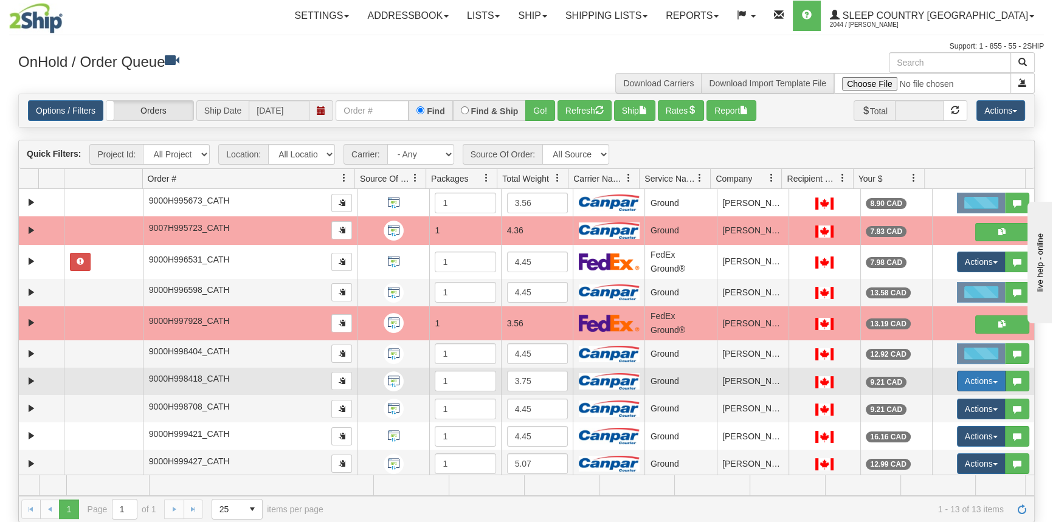
click at [975, 382] on button "Actions" at bounding box center [981, 381] width 49 height 21
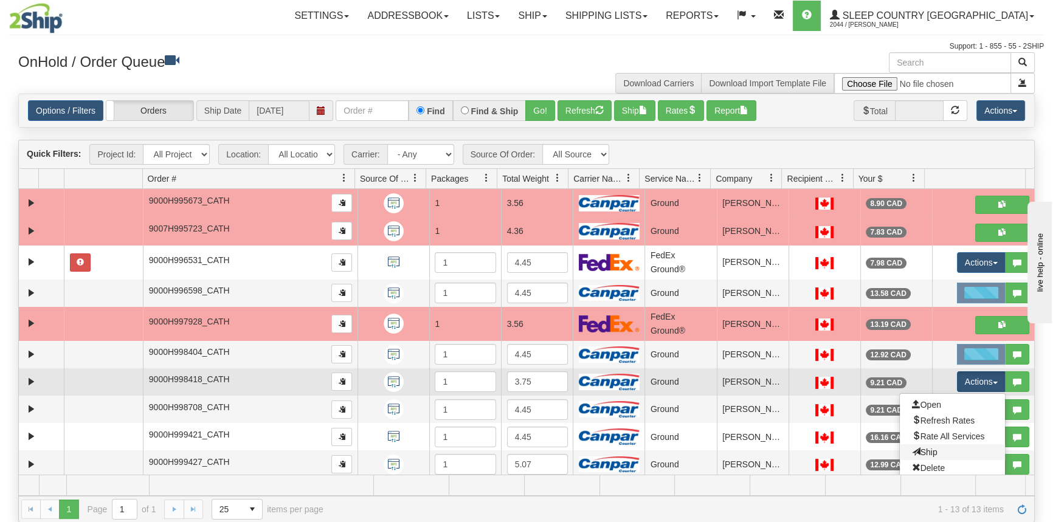
click at [942, 444] on link "Ship" at bounding box center [952, 452] width 105 height 16
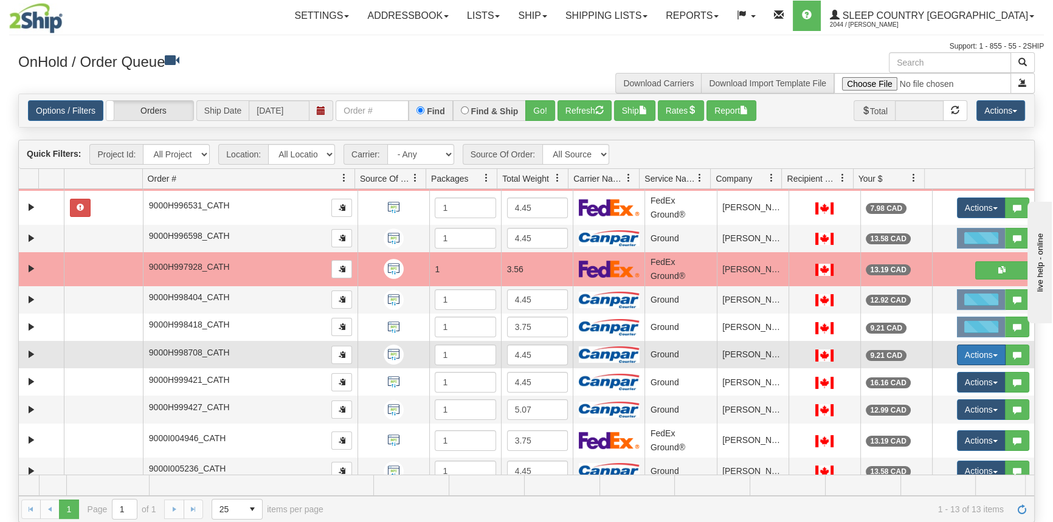
click at [979, 353] on button "Actions" at bounding box center [981, 355] width 49 height 21
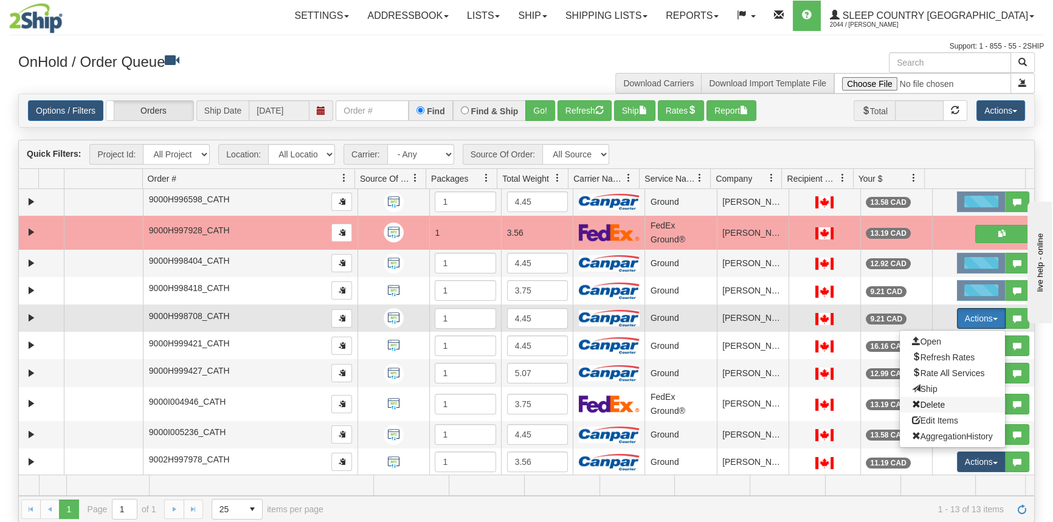
scroll to position [92, 0]
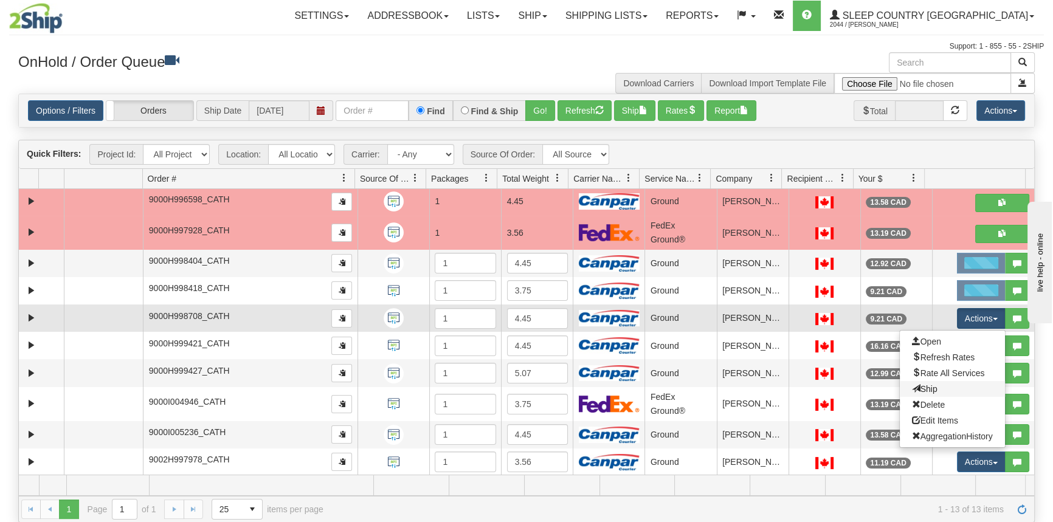
click at [934, 383] on link "Ship" at bounding box center [952, 389] width 105 height 16
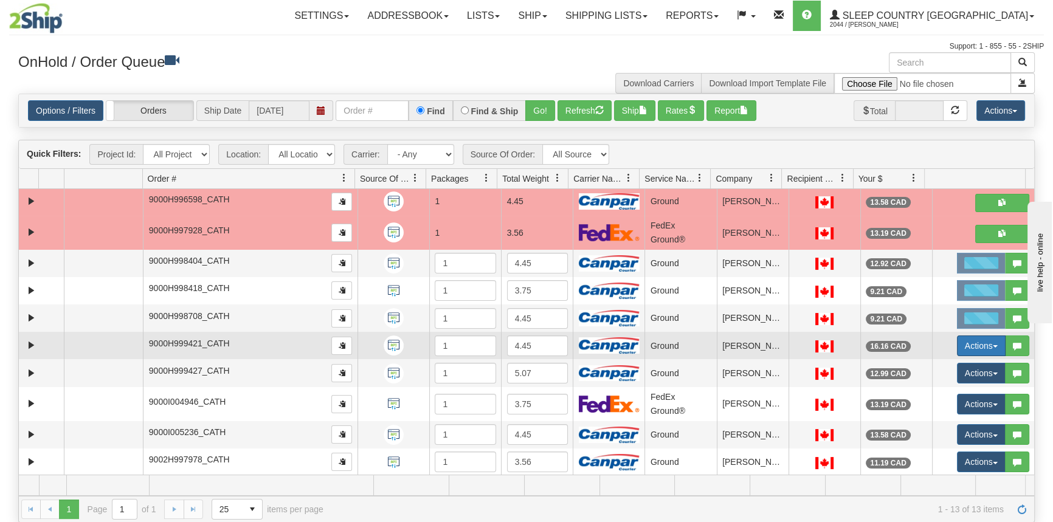
click at [972, 347] on button "Actions" at bounding box center [981, 346] width 49 height 21
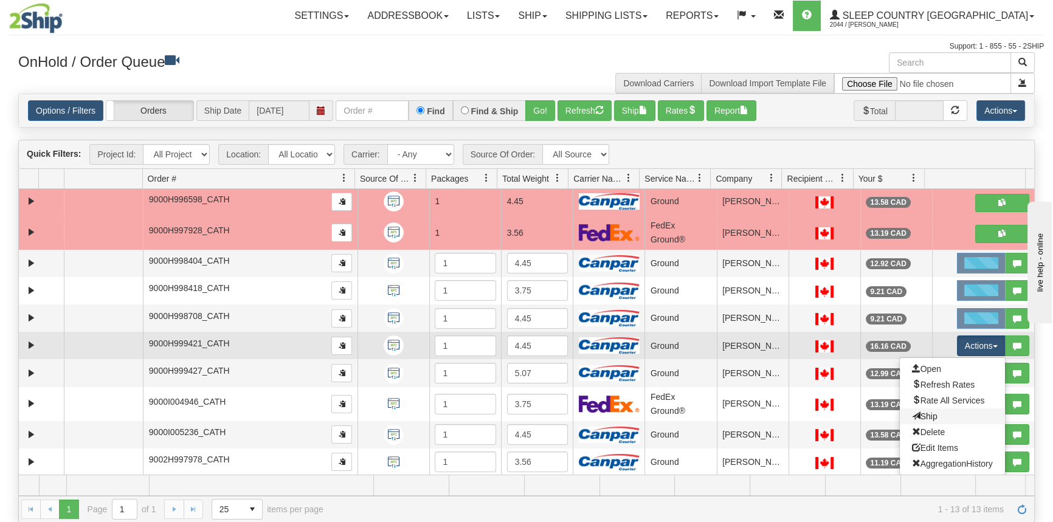
click at [948, 418] on link "Ship" at bounding box center [952, 417] width 105 height 16
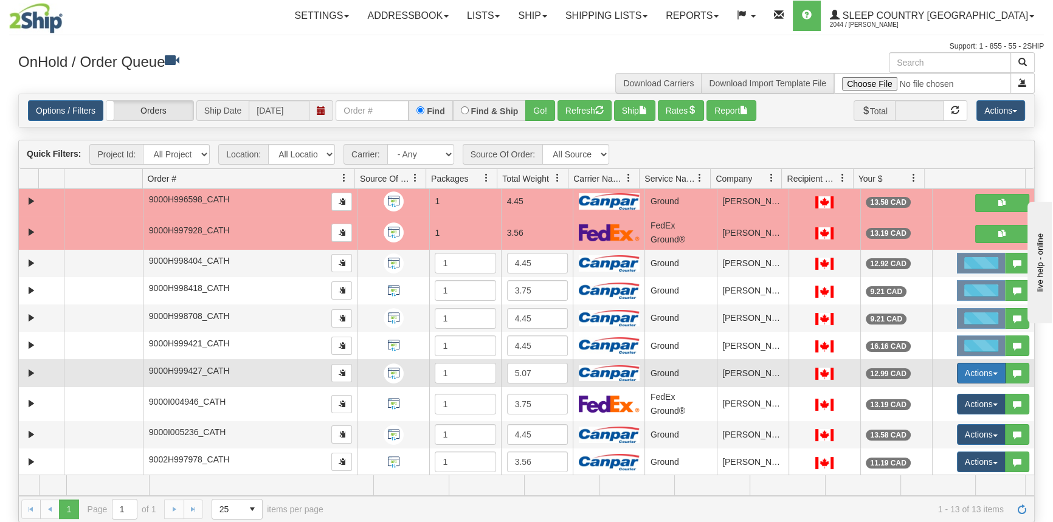
click at [971, 375] on button "Actions" at bounding box center [981, 373] width 49 height 21
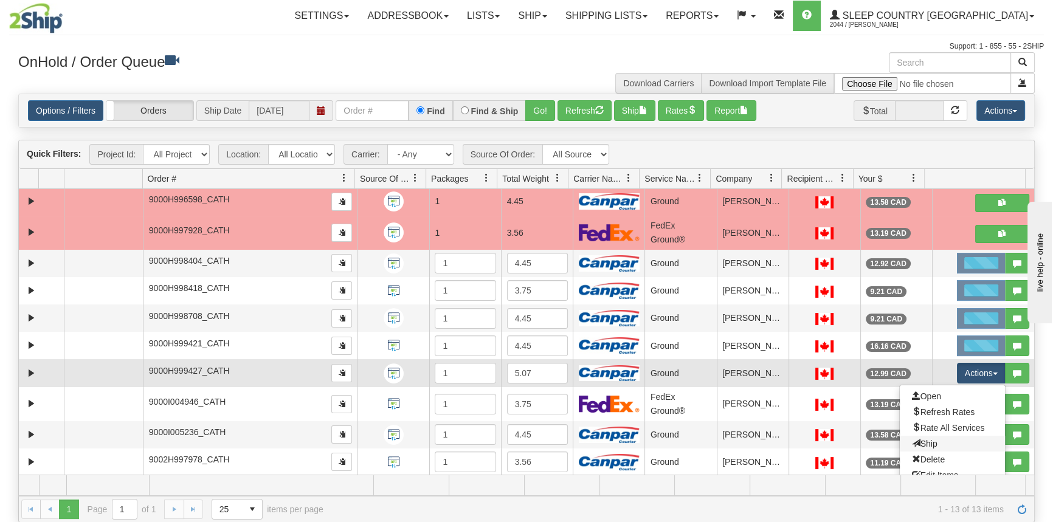
click at [952, 442] on link "Ship" at bounding box center [952, 444] width 105 height 16
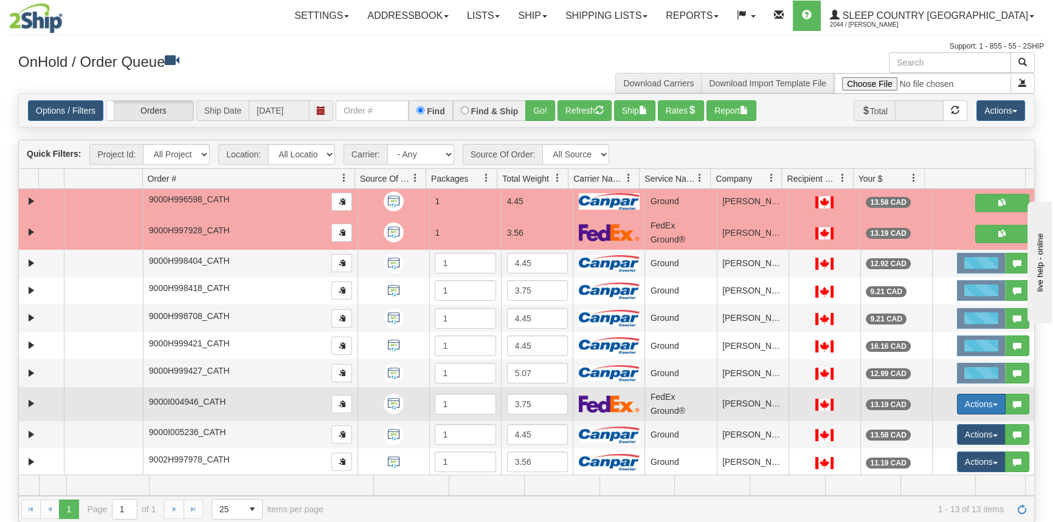
scroll to position [92, 0]
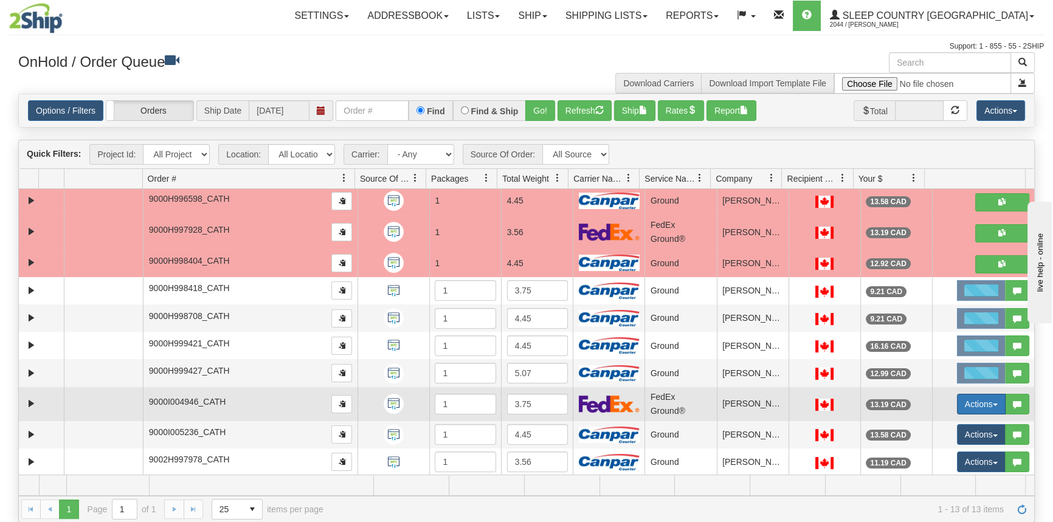
click at [968, 401] on button "Actions" at bounding box center [981, 404] width 49 height 21
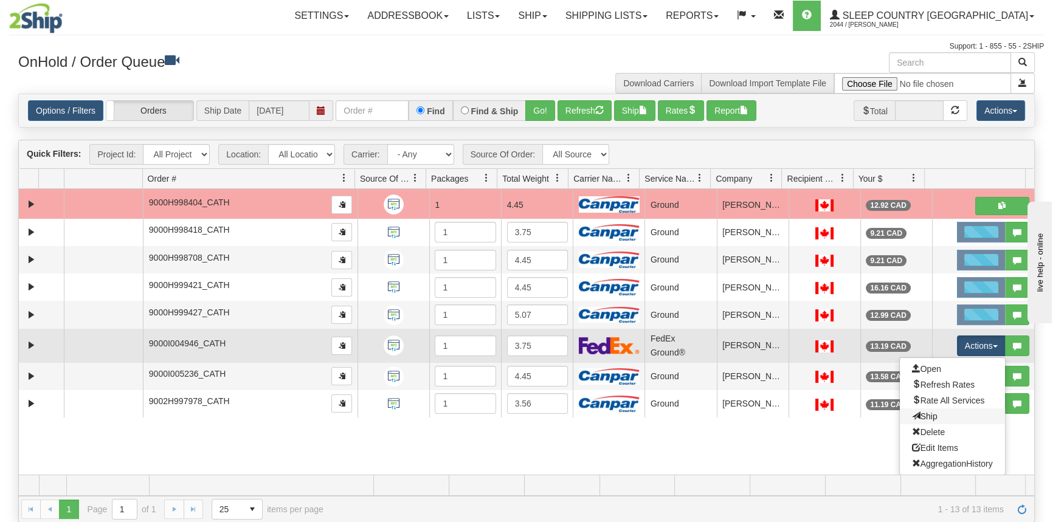
click at [946, 410] on link "Ship" at bounding box center [952, 417] width 105 height 16
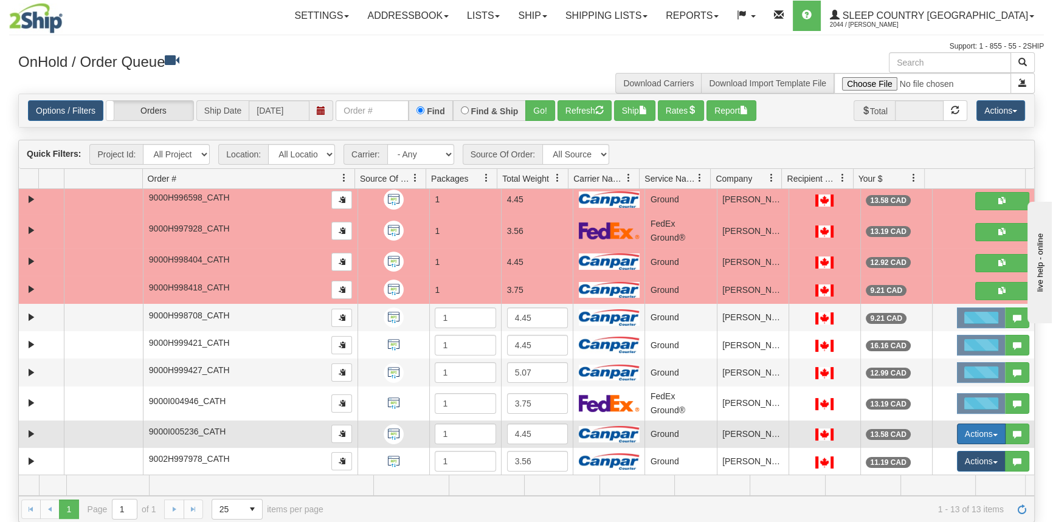
click at [967, 430] on button "Actions" at bounding box center [981, 434] width 49 height 21
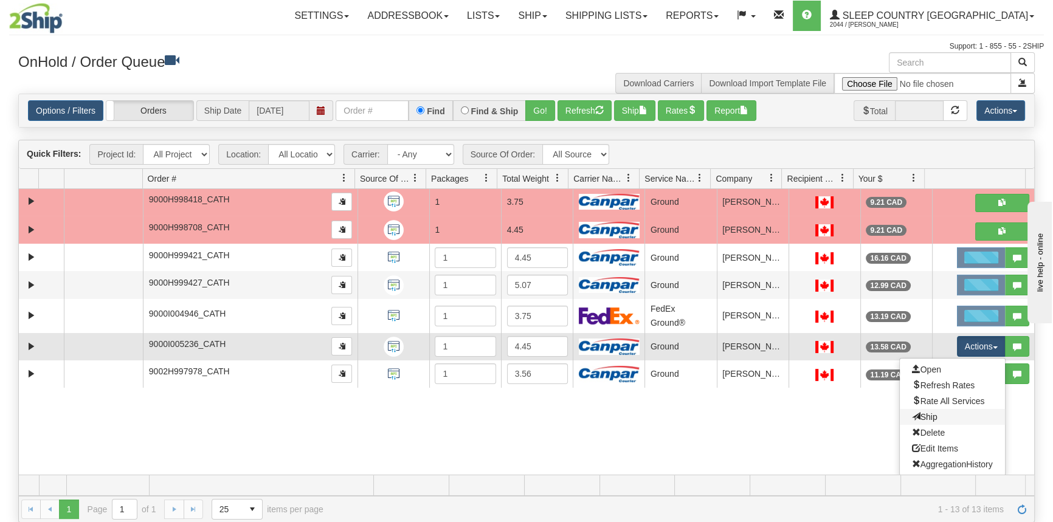
click at [947, 415] on link "Ship" at bounding box center [952, 417] width 105 height 16
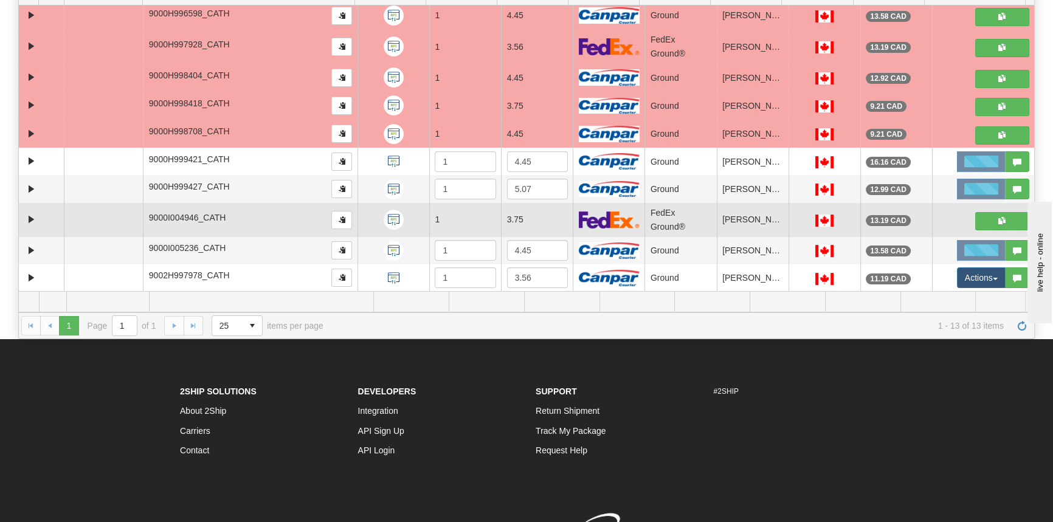
scroll to position [221, 0]
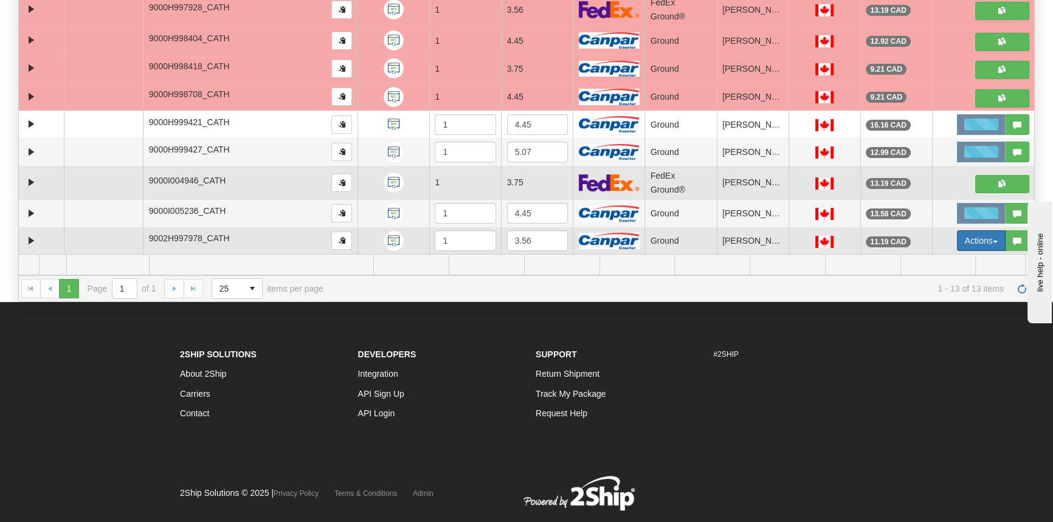
click at [968, 243] on button "Actions" at bounding box center [981, 240] width 49 height 21
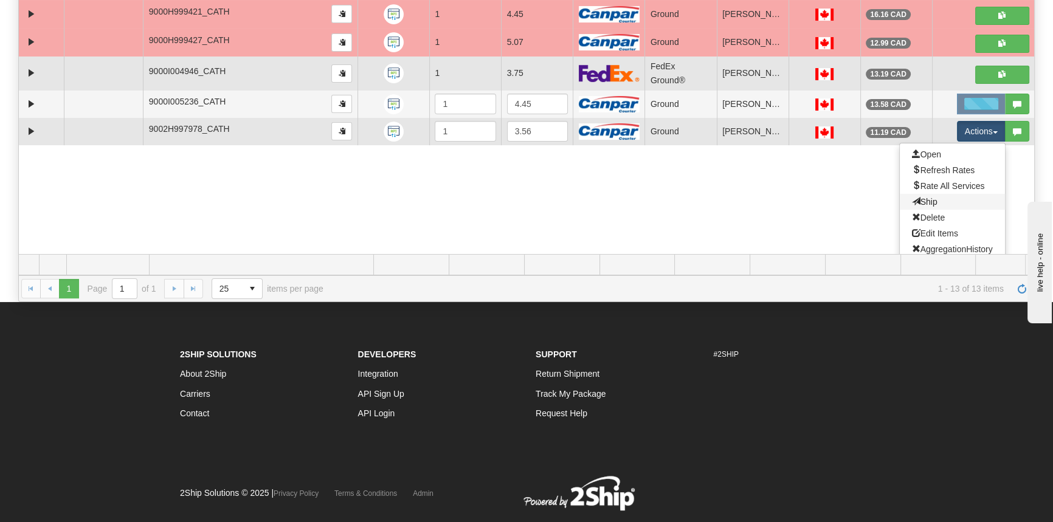
click at [942, 202] on link "Ship" at bounding box center [952, 202] width 105 height 16
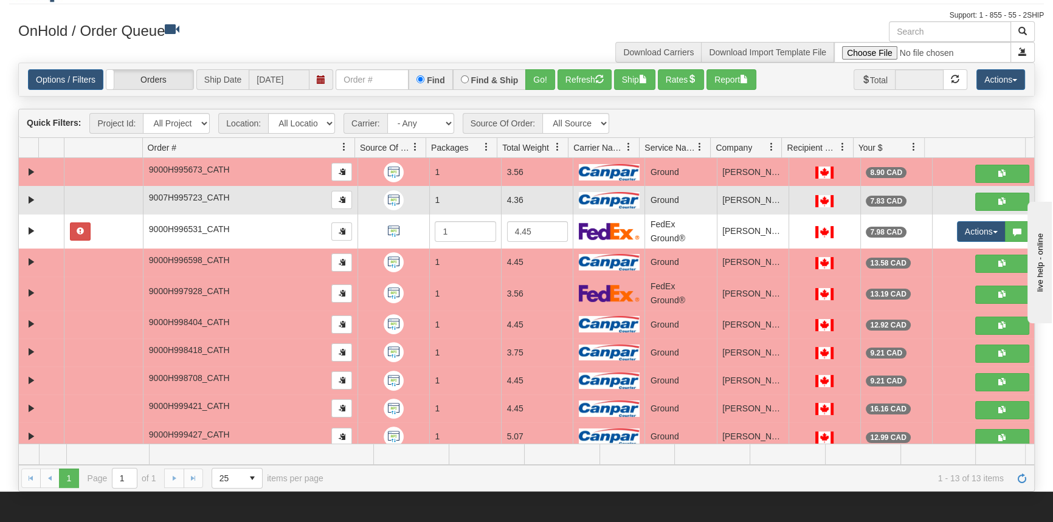
scroll to position [30, 0]
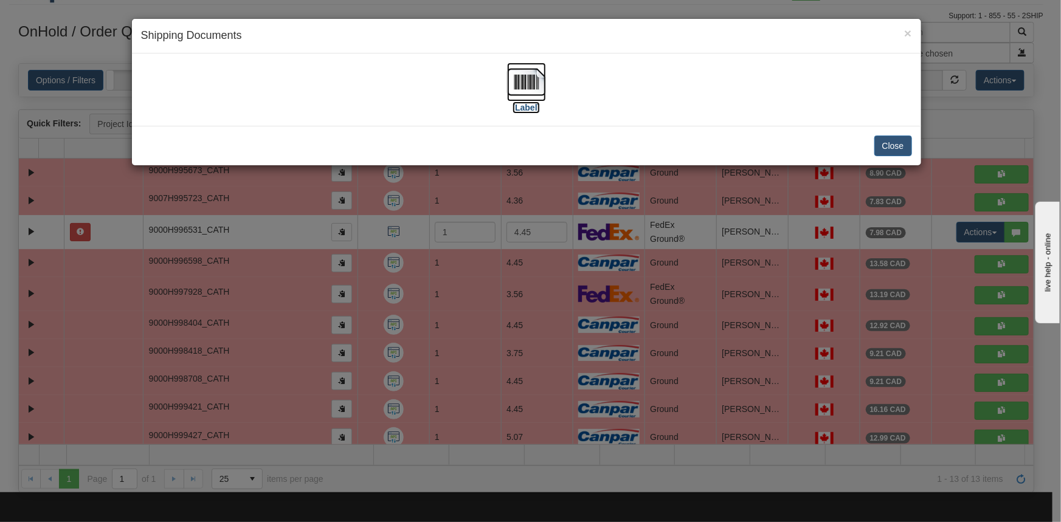
click at [523, 103] on label "[Label]" at bounding box center [527, 108] width 28 height 12
click at [909, 146] on button "Close" at bounding box center [893, 146] width 38 height 21
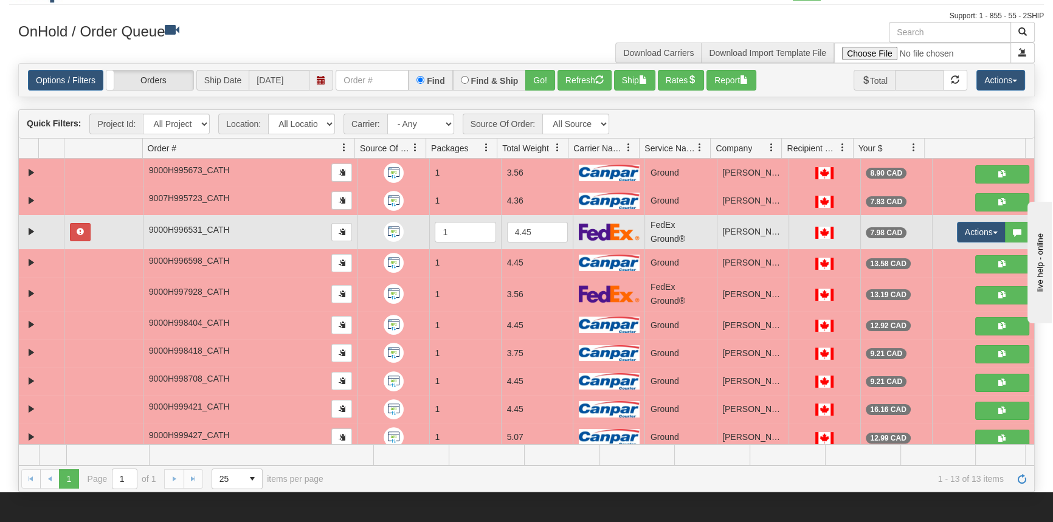
click at [21, 226] on td at bounding box center [41, 232] width 45 height 34
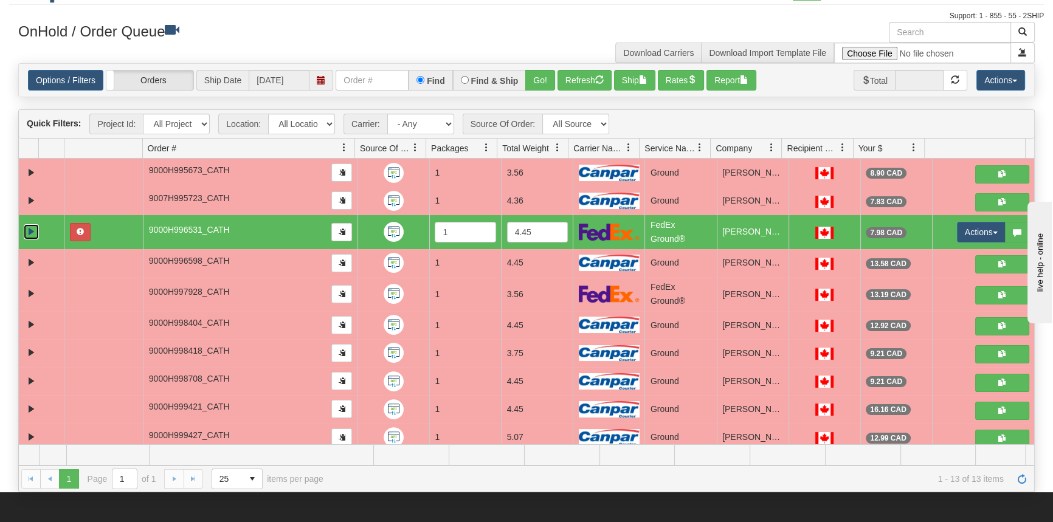
click at [37, 236] on link "Expand" at bounding box center [31, 231] width 15 height 15
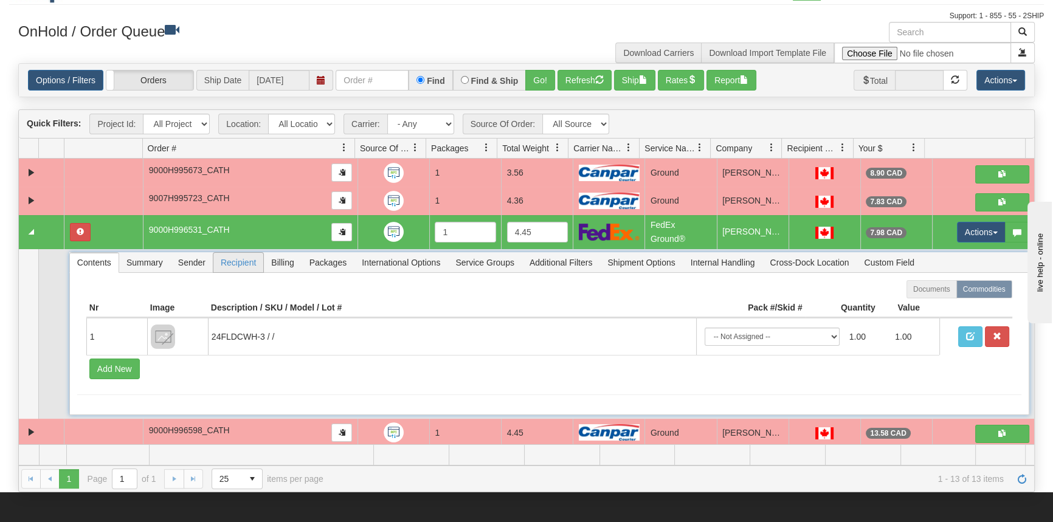
click at [236, 261] on span "Recipient" at bounding box center [238, 262] width 50 height 19
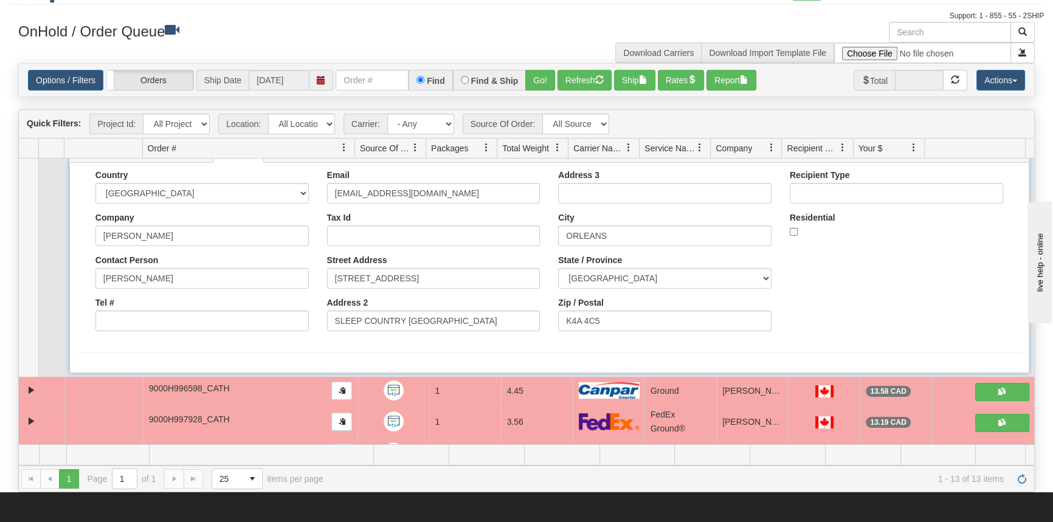
scroll to position [0, 0]
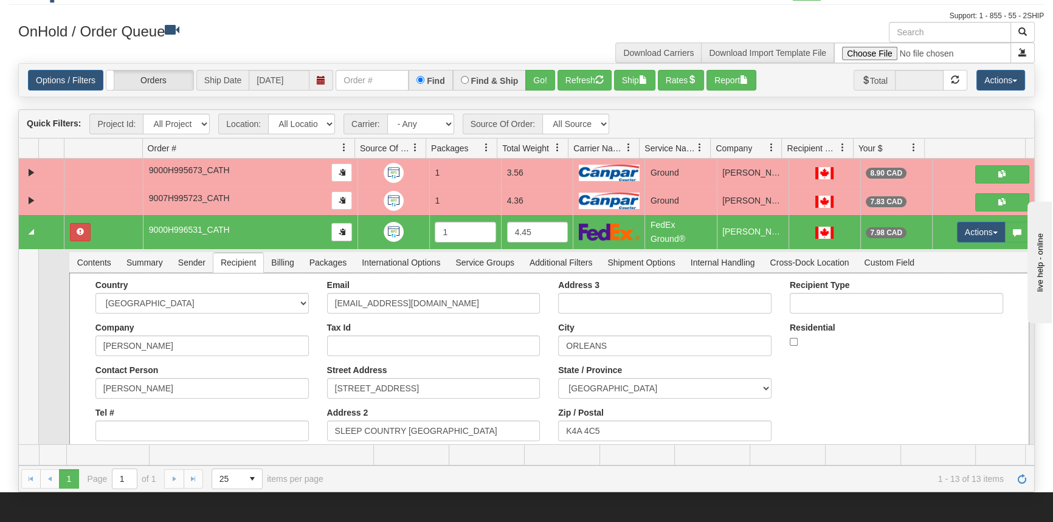
click at [176, 416] on div "Tel #" at bounding box center [201, 424] width 213 height 33
click at [176, 424] on input "Tel #" at bounding box center [201, 431] width 213 height 21
type input "6666666666"
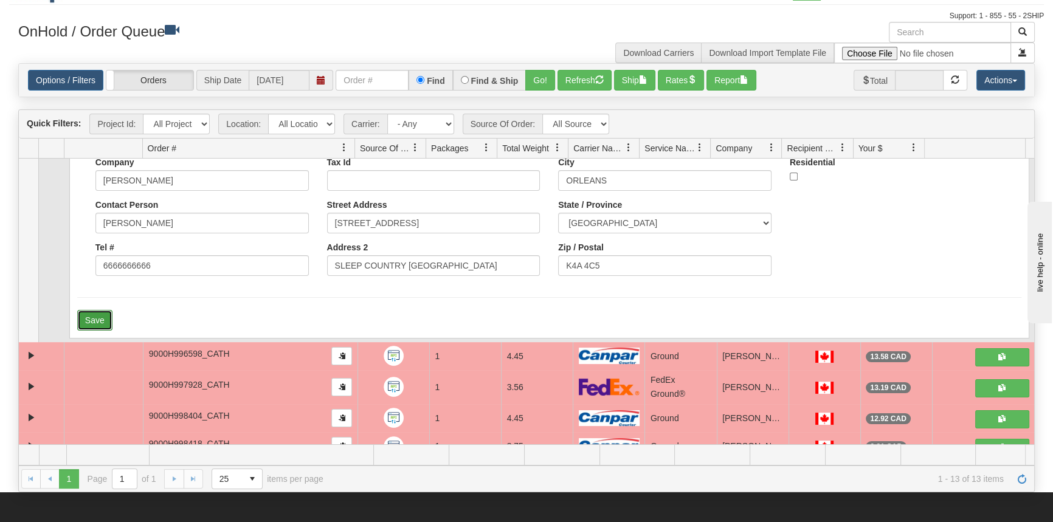
click at [96, 319] on button "Save" at bounding box center [94, 320] width 35 height 21
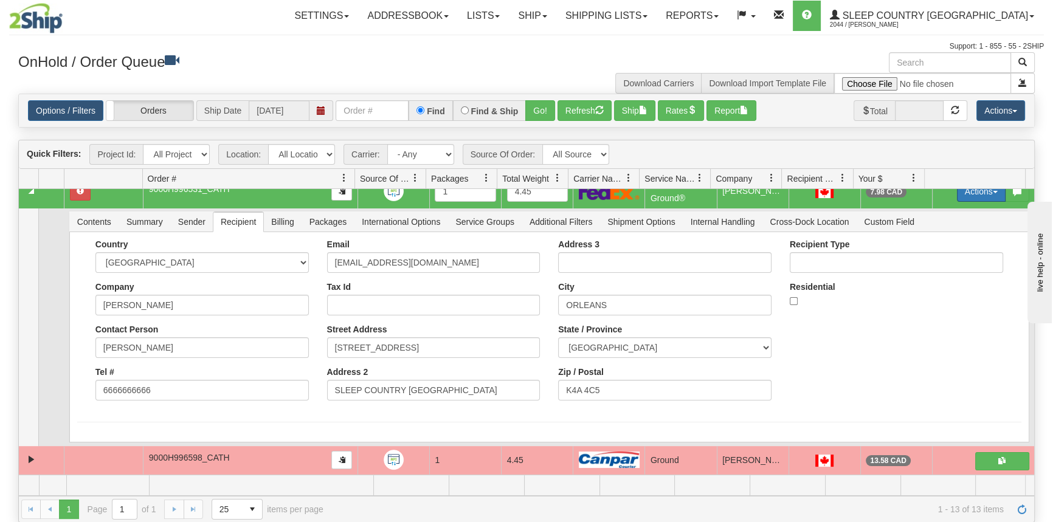
scroll to position [0, 0]
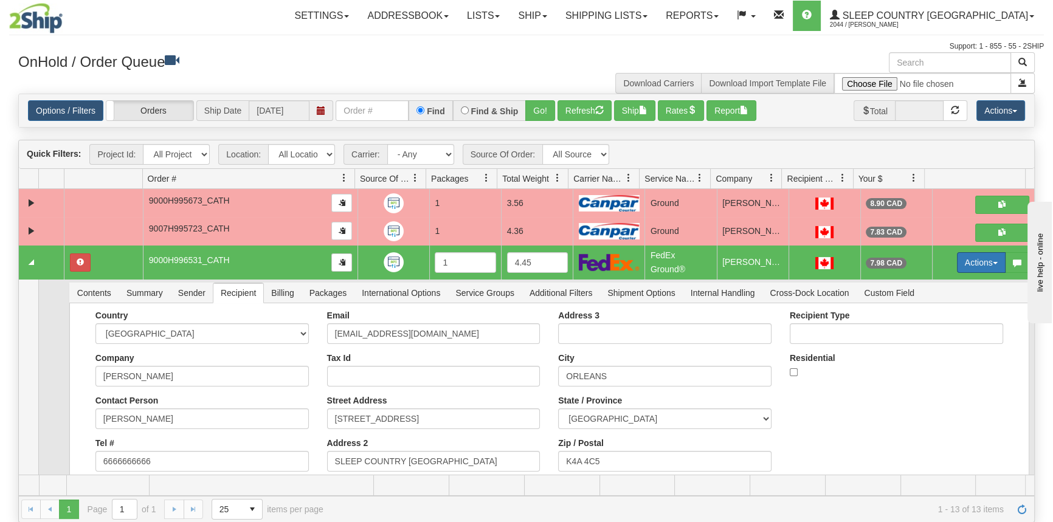
click at [973, 259] on button "Actions" at bounding box center [981, 262] width 49 height 21
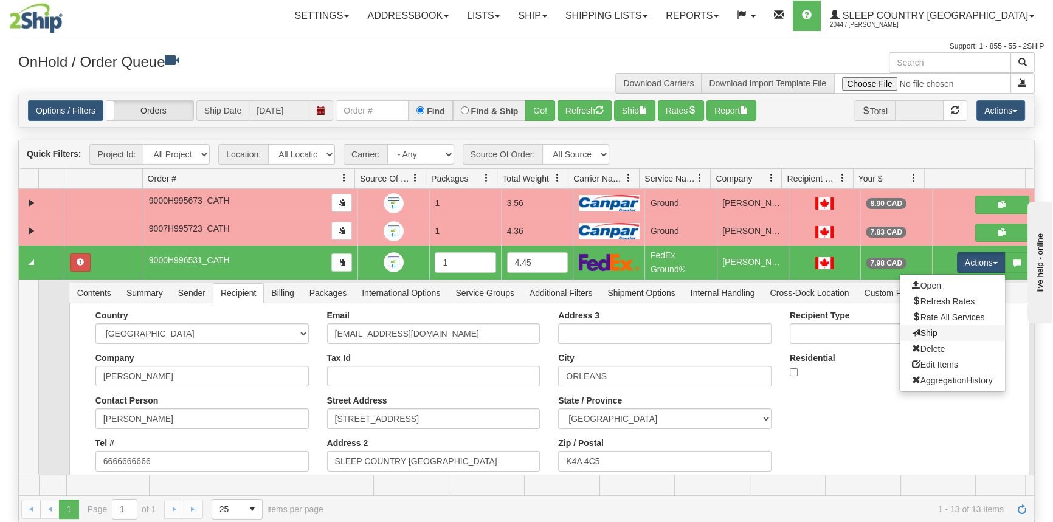
click at [952, 329] on link "Ship" at bounding box center [952, 333] width 105 height 16
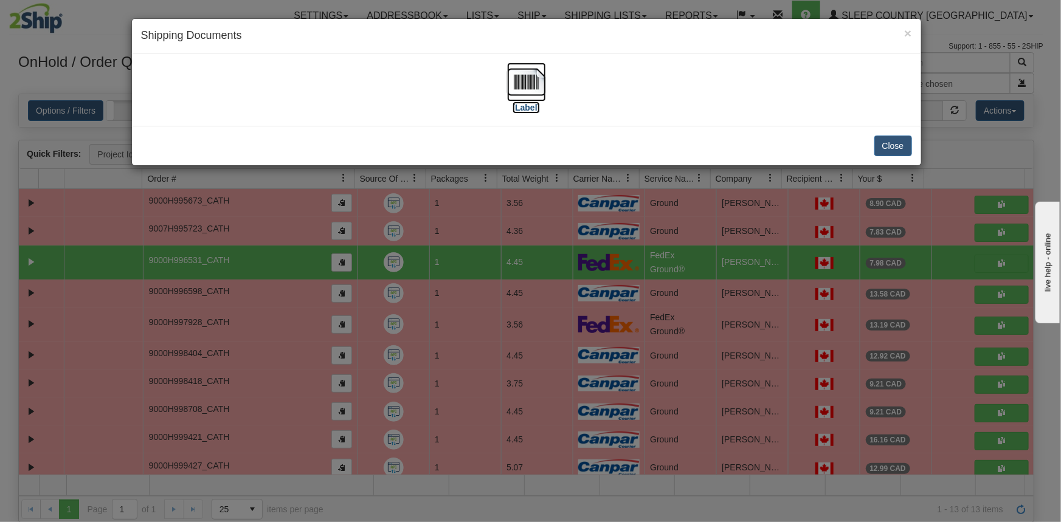
click at [520, 106] on label "[Label]" at bounding box center [527, 108] width 28 height 12
click at [897, 136] on button "Close" at bounding box center [893, 146] width 38 height 21
